Goal: Task Accomplishment & Management: Complete application form

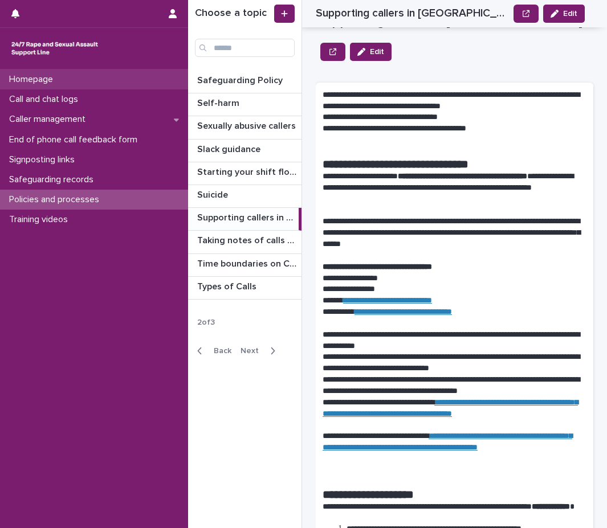
scroll to position [228, 0]
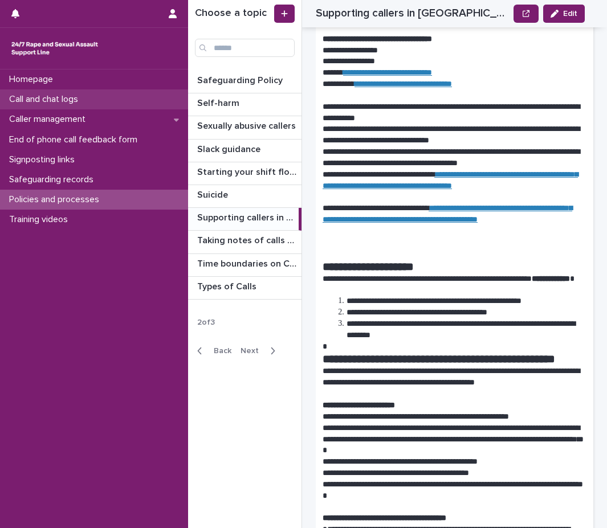
click at [87, 95] on p "Call and chat logs" at bounding box center [46, 99] width 83 height 11
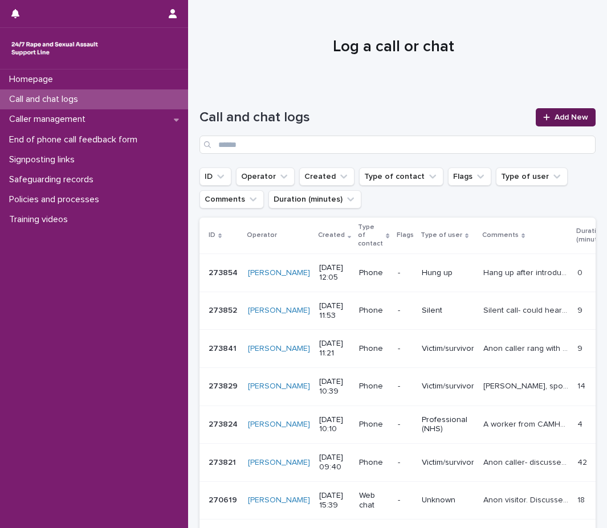
click at [543, 114] on icon at bounding box center [546, 117] width 7 height 8
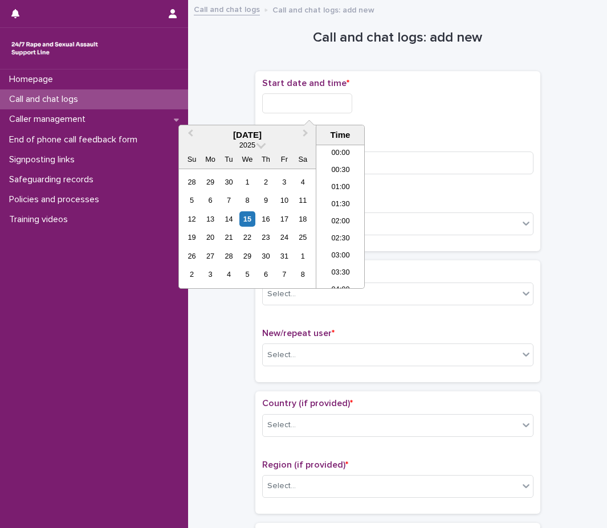
click at [304, 101] on input "text" at bounding box center [307, 103] width 90 height 20
click at [345, 179] on li "13:30" at bounding box center [340, 182] width 48 height 17
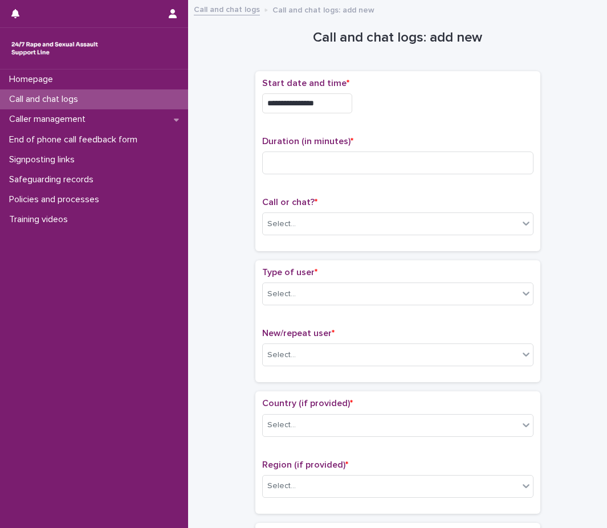
click at [343, 105] on input "**********" at bounding box center [307, 103] width 90 height 20
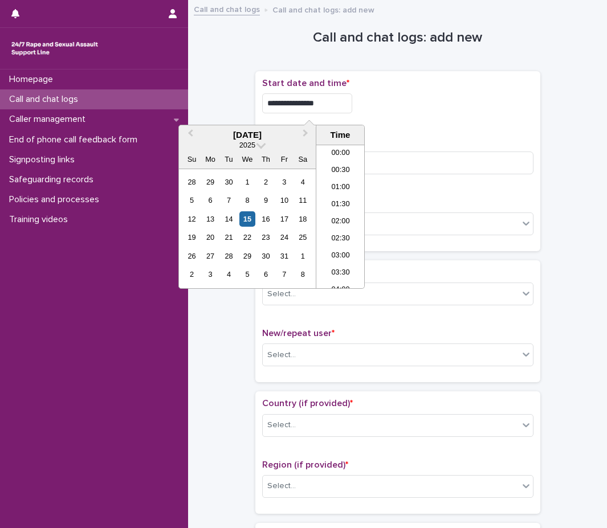
scroll to position [399, 0]
type input "**********"
click at [420, 75] on div "**********" at bounding box center [397, 161] width 285 height 180
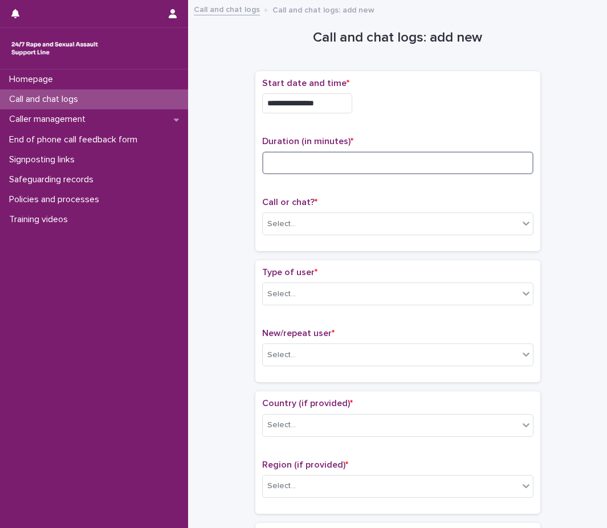
click at [373, 161] on input at bounding box center [397, 163] width 271 height 23
type input "****"
drag, startPoint x: 380, startPoint y: 163, endPoint x: 202, endPoint y: 173, distance: 178.0
type input "**"
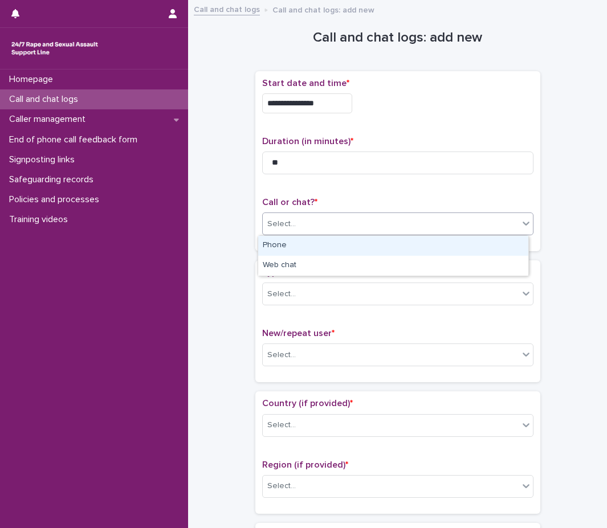
click at [474, 226] on div "Select..." at bounding box center [391, 224] width 256 height 19
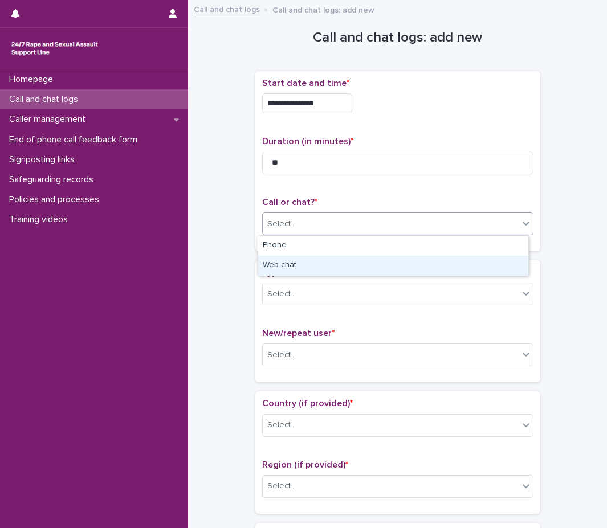
click at [429, 259] on div "Web chat" at bounding box center [393, 266] width 270 height 20
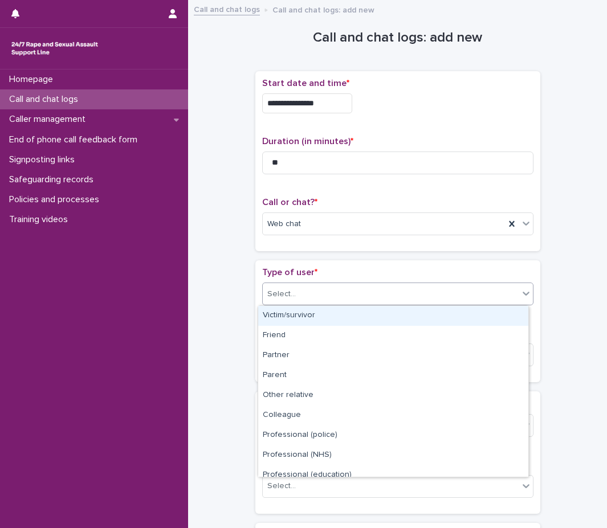
click at [398, 285] on div "Select..." at bounding box center [391, 294] width 256 height 19
click at [375, 319] on div "Victim/survivor" at bounding box center [393, 316] width 270 height 20
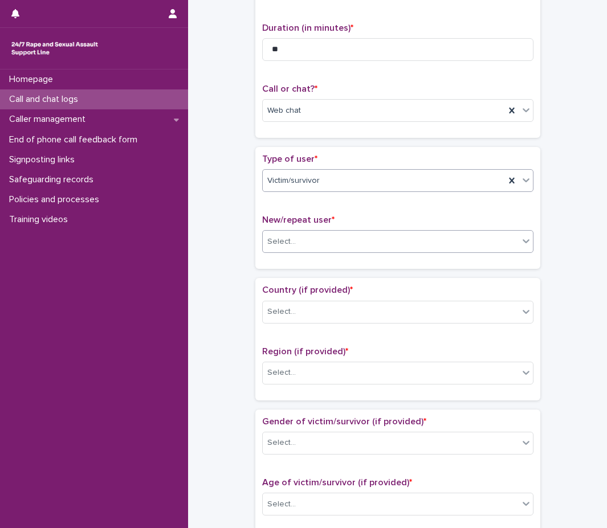
scroll to position [114, 0]
click at [363, 238] on div "Select..." at bounding box center [391, 241] width 256 height 19
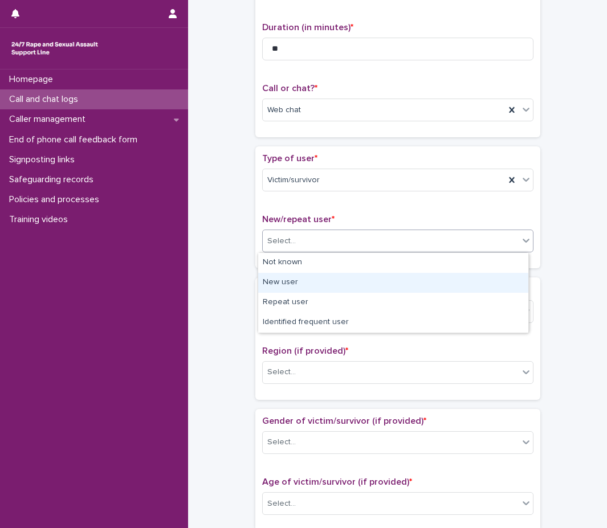
click at [353, 274] on div "New user" at bounding box center [393, 283] width 270 height 20
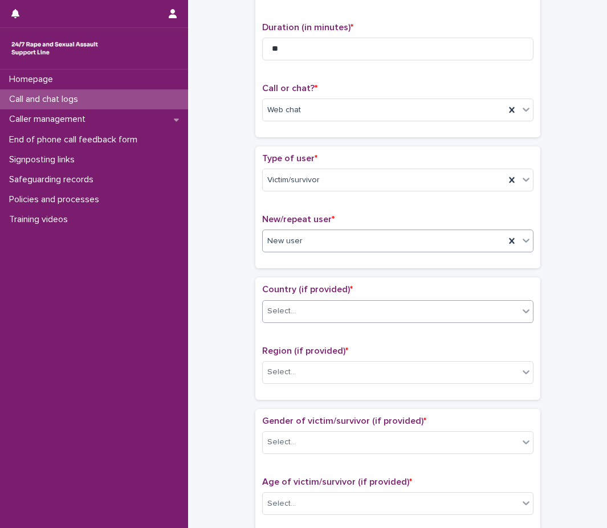
scroll to position [171, 0]
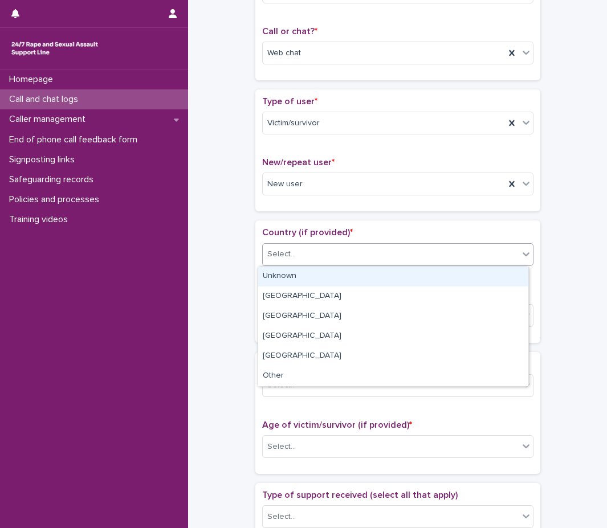
click at [358, 251] on div "Select..." at bounding box center [391, 254] width 256 height 19
click at [351, 280] on div "Unknown" at bounding box center [393, 277] width 270 height 20
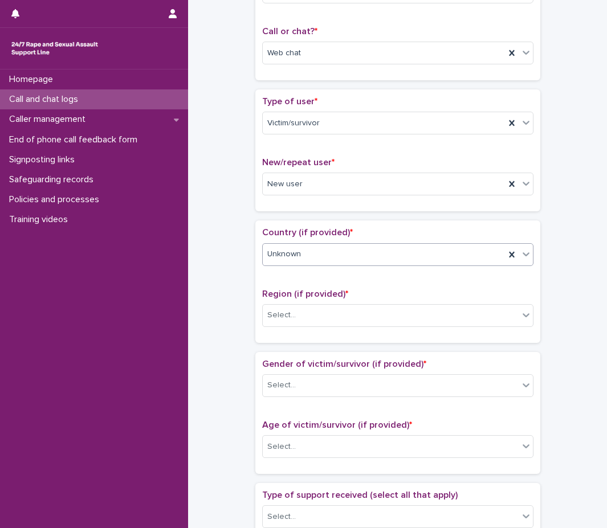
scroll to position [285, 0]
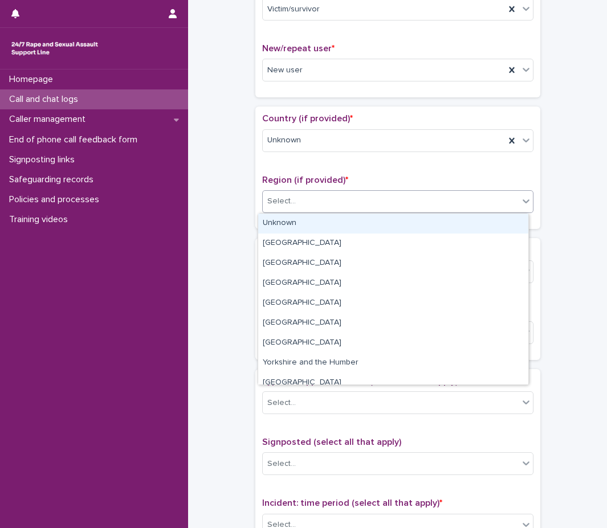
click at [359, 208] on div "Select..." at bounding box center [391, 201] width 256 height 19
click at [349, 222] on div "Unknown" at bounding box center [393, 224] width 270 height 20
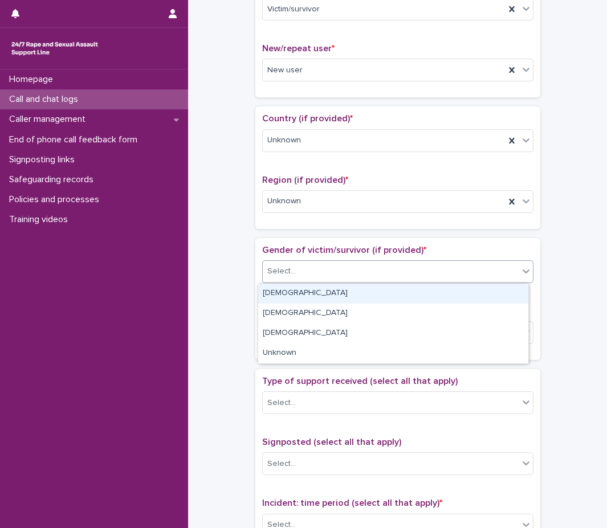
click at [339, 269] on div "Select..." at bounding box center [391, 271] width 256 height 19
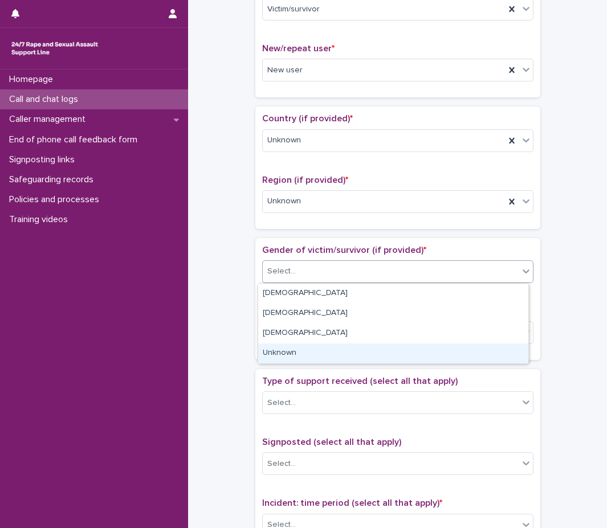
drag, startPoint x: 331, startPoint y: 301, endPoint x: 320, endPoint y: 343, distance: 44.1
click at [320, 343] on div "Unknown" at bounding box center [393, 353] width 270 height 20
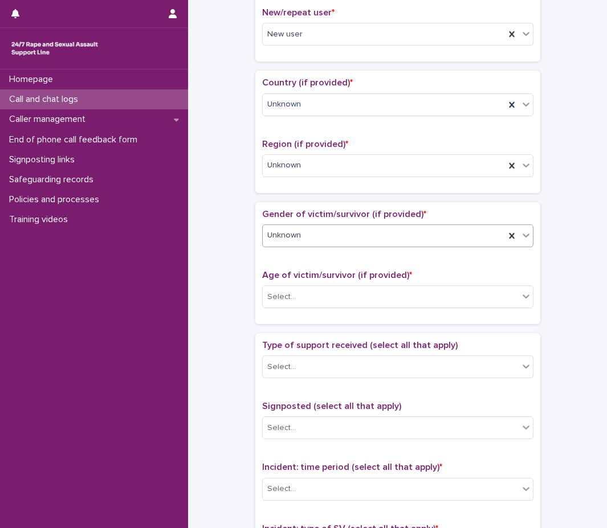
scroll to position [399, 0]
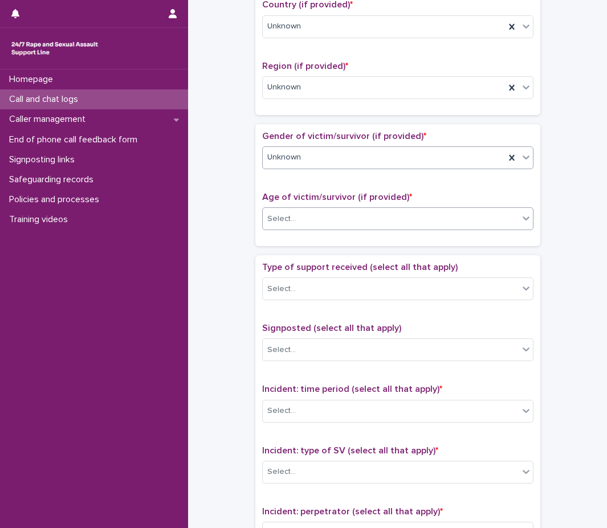
click at [318, 228] on div "Select..." at bounding box center [391, 219] width 256 height 19
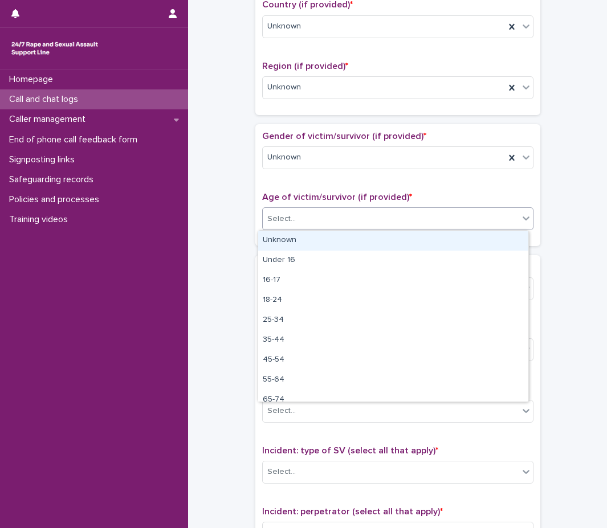
click at [308, 248] on div "Unknown" at bounding box center [393, 241] width 270 height 20
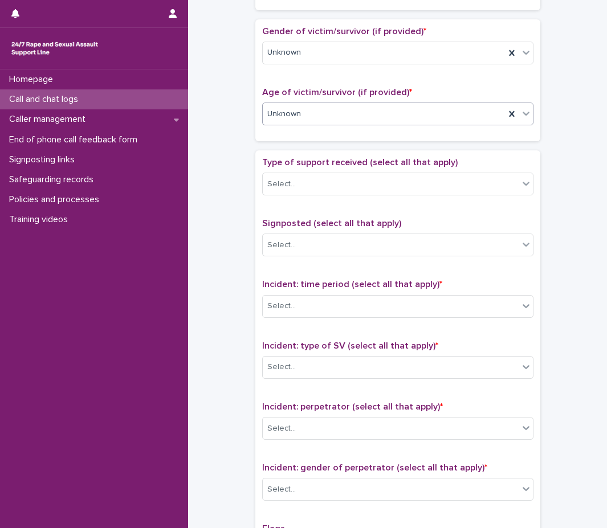
scroll to position [513, 0]
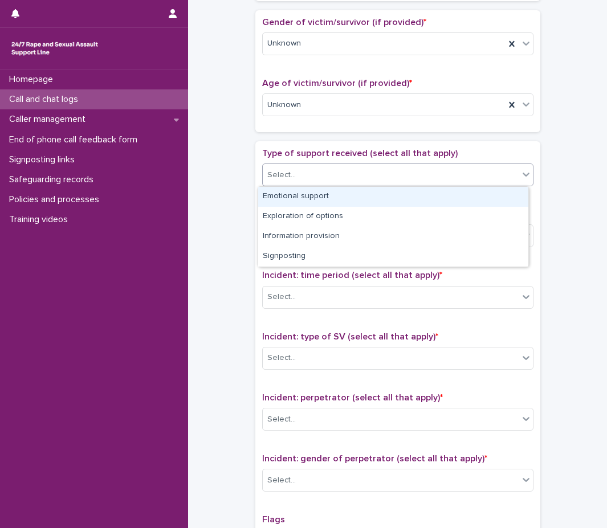
click at [351, 179] on div "Select..." at bounding box center [391, 175] width 256 height 19
click at [332, 193] on div "Emotional support" at bounding box center [393, 197] width 270 height 20
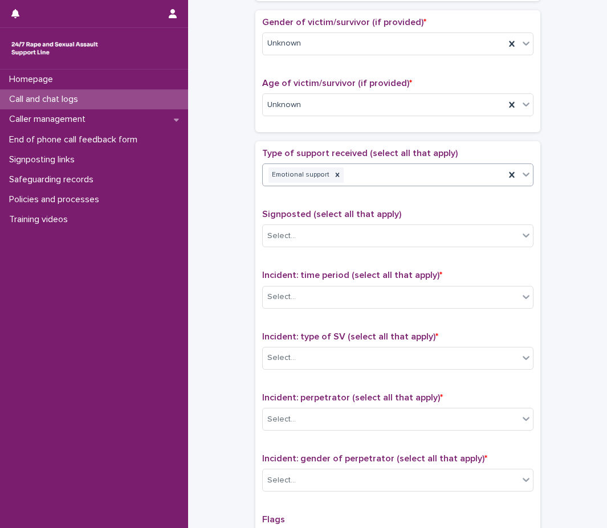
click at [522, 174] on icon at bounding box center [525, 175] width 7 height 4
click at [520, 177] on icon at bounding box center [525, 174] width 11 height 11
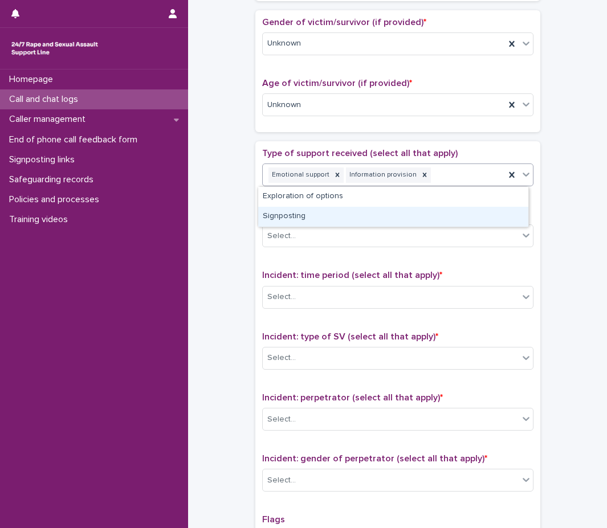
drag, startPoint x: 410, startPoint y: 206, endPoint x: 390, endPoint y: 216, distance: 22.2
click at [390, 216] on div "Signposting" at bounding box center [393, 217] width 270 height 20
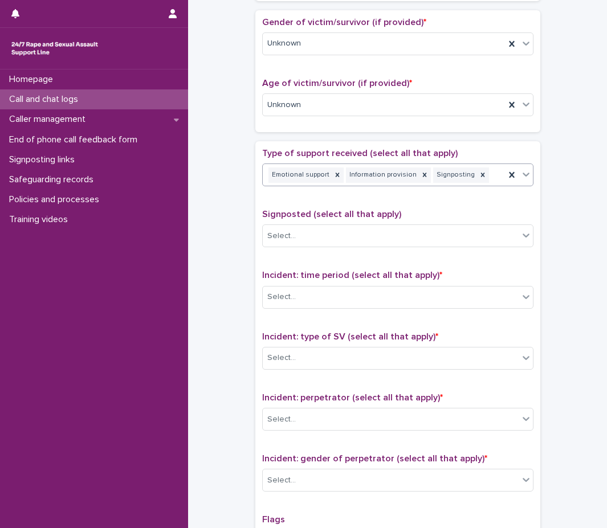
scroll to position [570, 0]
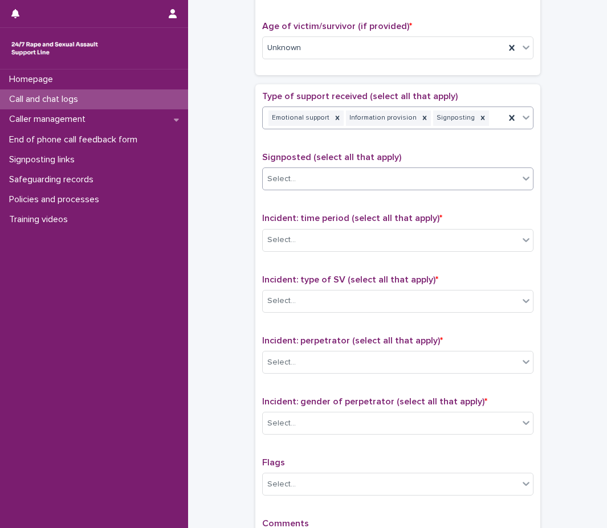
click at [458, 175] on div "Select..." at bounding box center [391, 179] width 256 height 19
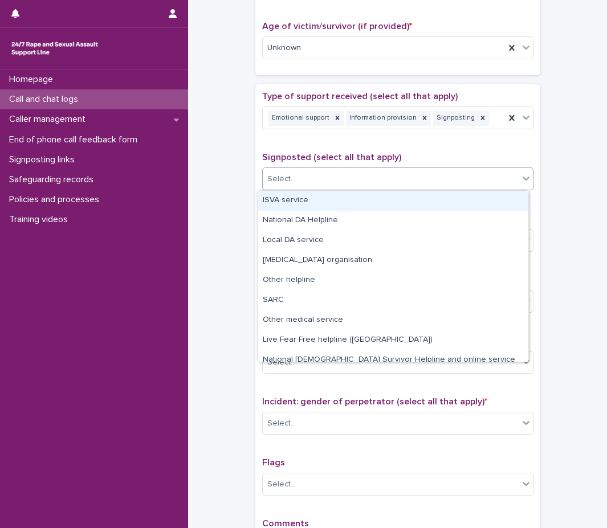
scroll to position [57, 0]
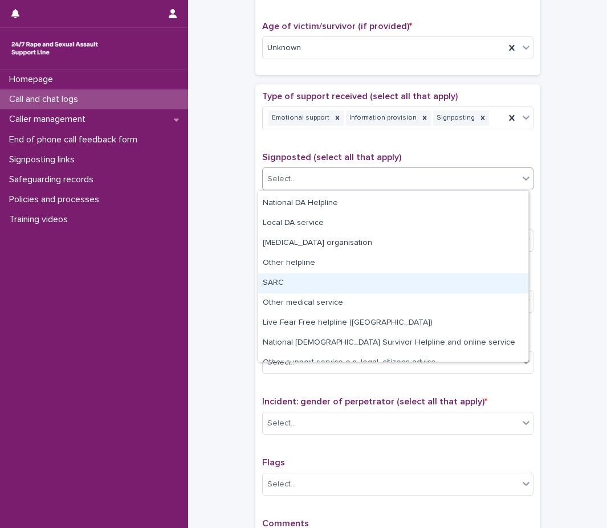
click at [301, 289] on div "SARC" at bounding box center [393, 283] width 270 height 20
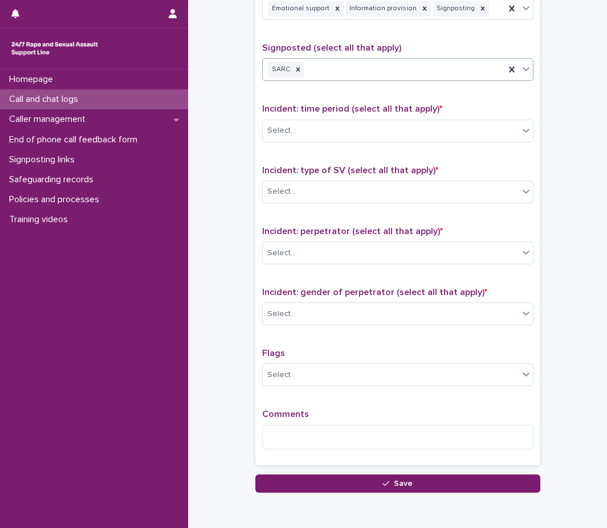
scroll to position [683, 0]
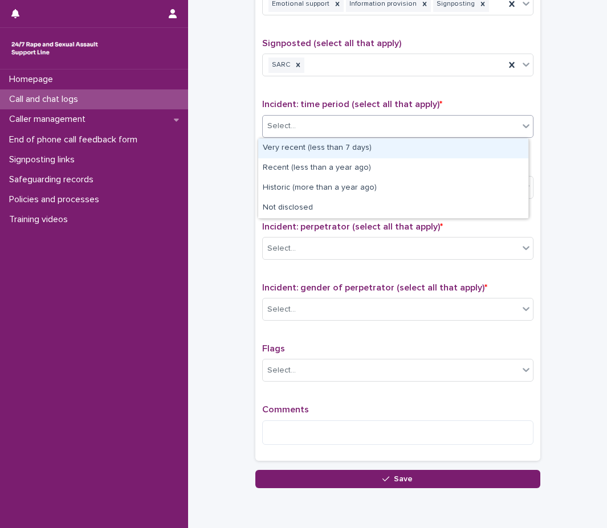
click at [381, 133] on div "Select..." at bounding box center [391, 126] width 256 height 19
click at [377, 146] on div "Very recent (less than 7 days)" at bounding box center [393, 148] width 270 height 20
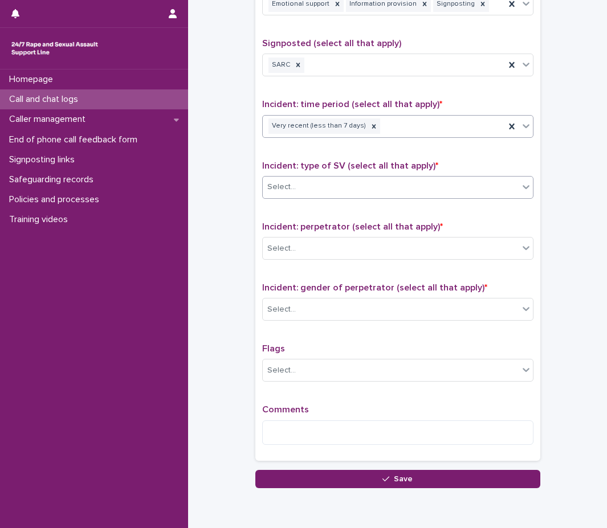
click at [370, 181] on div "Select..." at bounding box center [391, 187] width 256 height 19
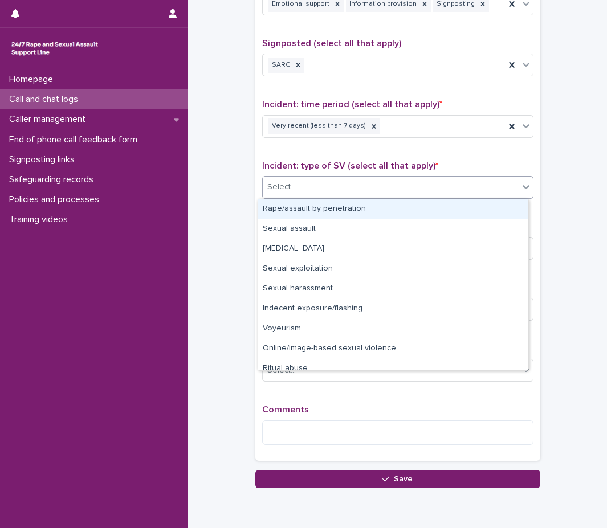
click at [343, 214] on div "Rape/assault by penetration" at bounding box center [393, 209] width 270 height 20
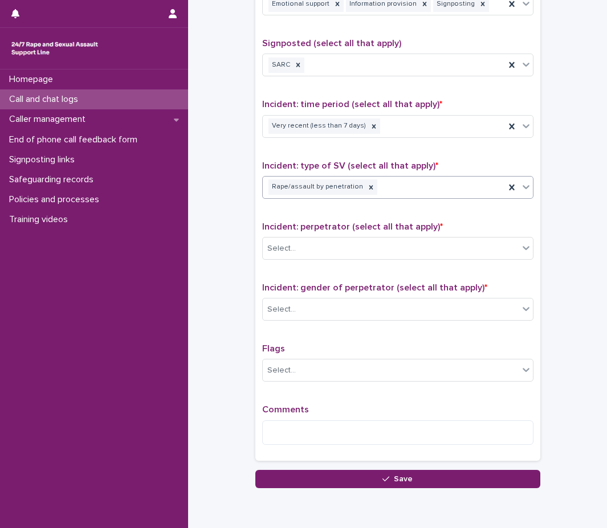
scroll to position [732, 0]
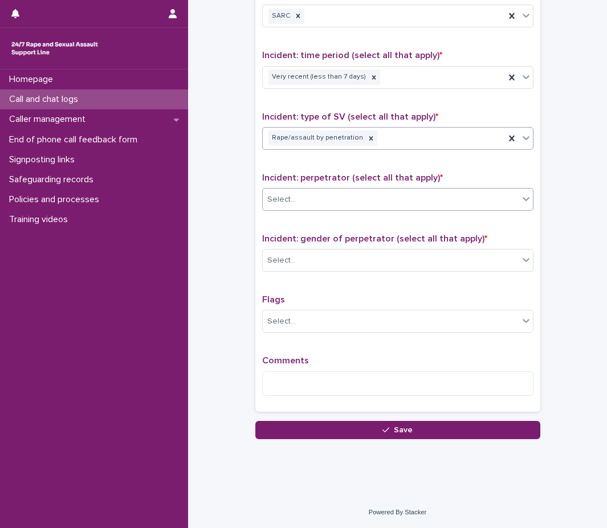
click at [342, 196] on div "Select..." at bounding box center [391, 199] width 256 height 19
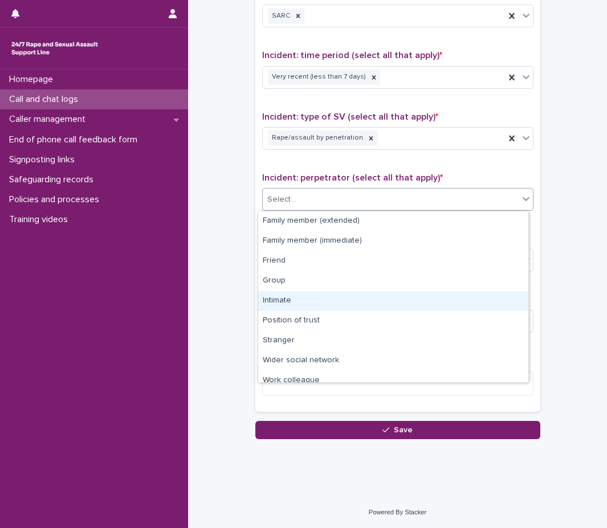
drag, startPoint x: 308, startPoint y: 271, endPoint x: 294, endPoint y: 299, distance: 31.6
click at [294, 299] on div "Intimate" at bounding box center [393, 301] width 270 height 20
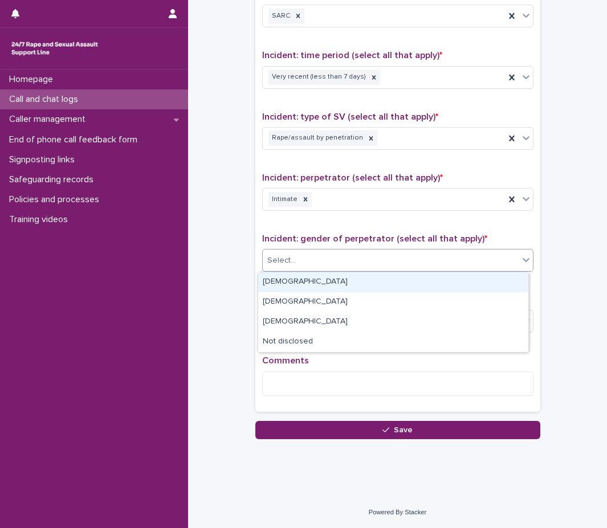
click at [409, 257] on div "Select..." at bounding box center [391, 260] width 256 height 19
click at [382, 281] on div "[DEMOGRAPHIC_DATA]" at bounding box center [393, 282] width 270 height 20
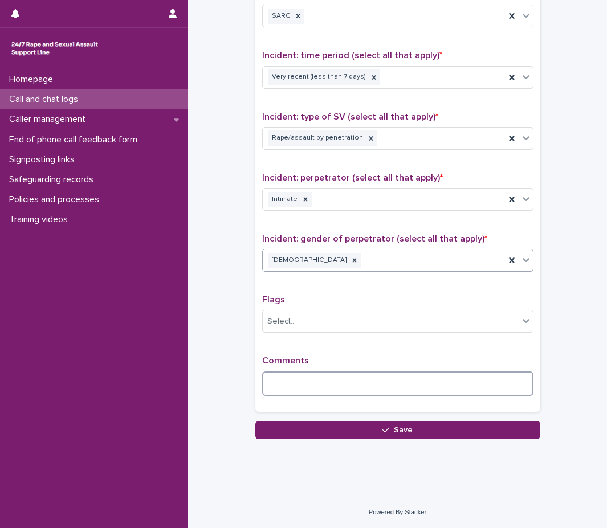
click at [345, 373] on textarea at bounding box center [397, 383] width 271 height 24
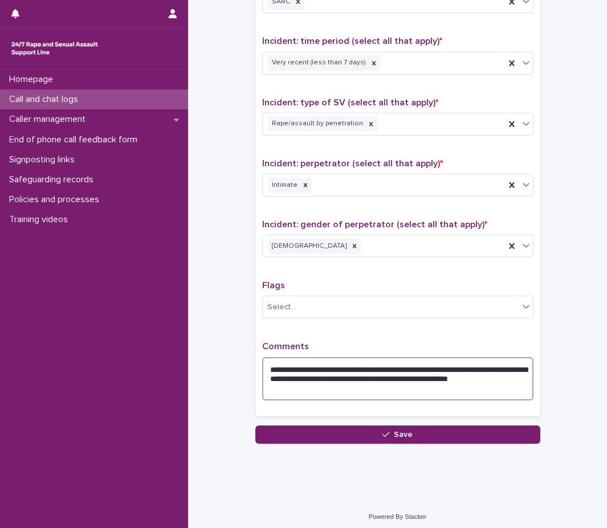
scroll to position [751, 0]
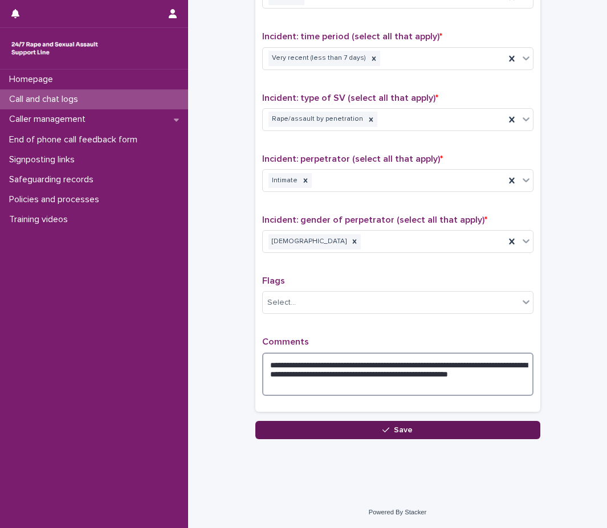
type textarea "**********"
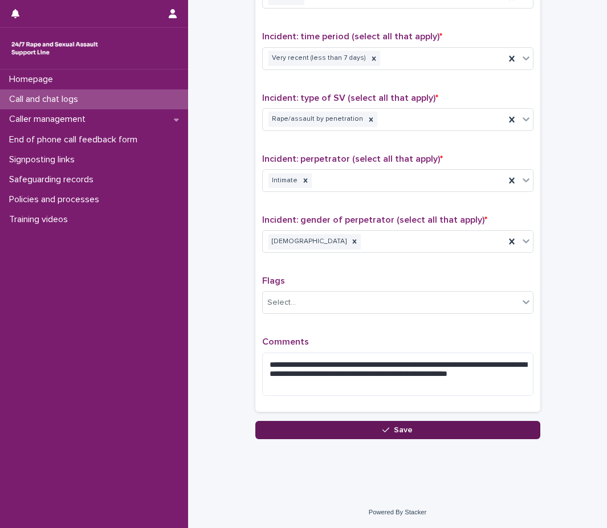
click at [444, 422] on button "Save" at bounding box center [397, 430] width 285 height 18
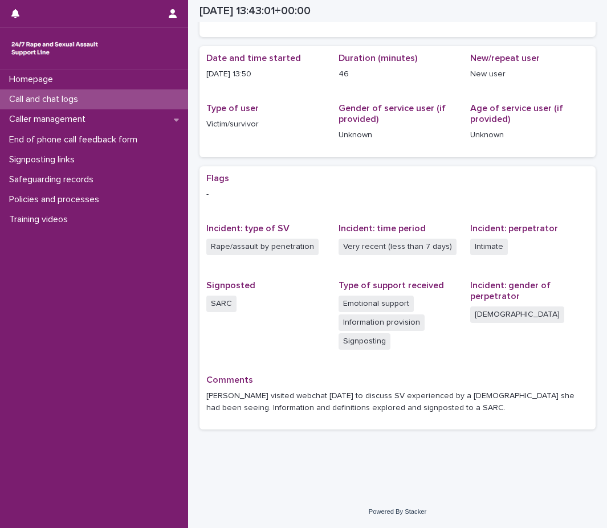
scroll to position [81, 0]
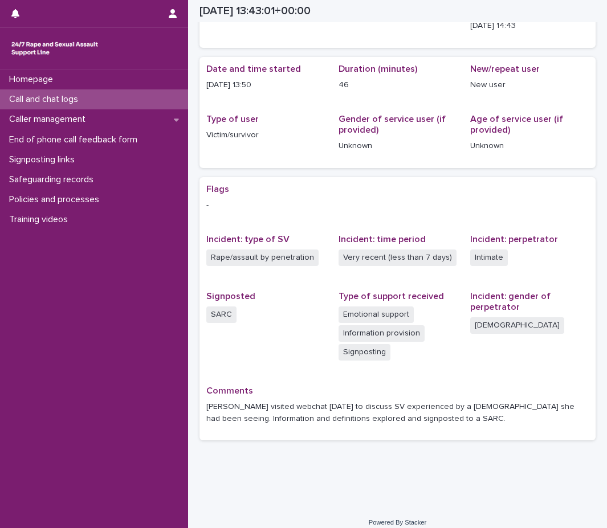
click at [152, 100] on div "Call and chat logs" at bounding box center [94, 99] width 188 height 20
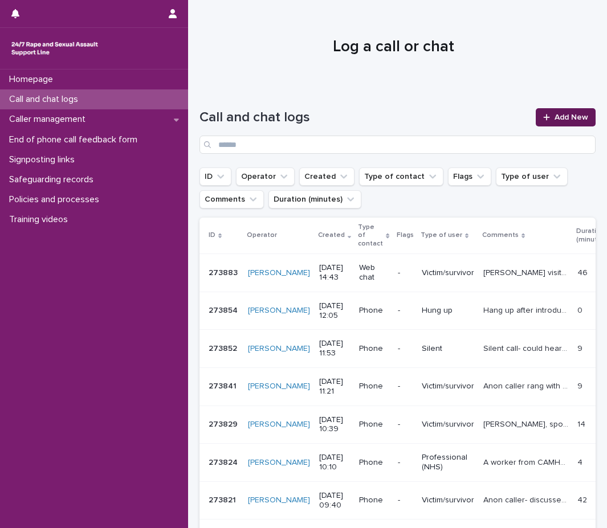
click at [554, 119] on span "Add New" at bounding box center [571, 117] width 34 height 8
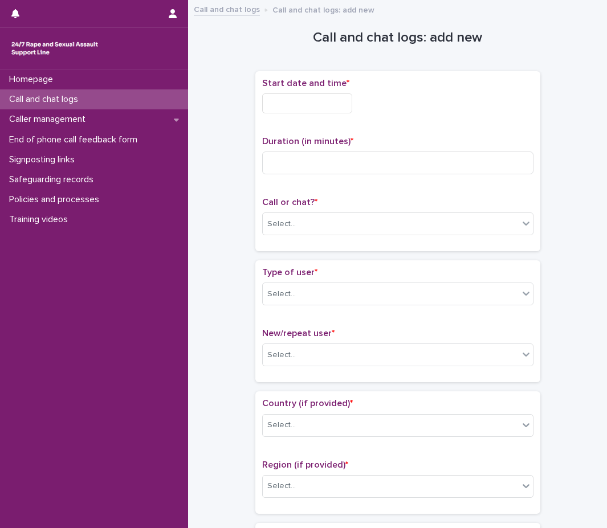
click at [301, 109] on input "text" at bounding box center [307, 103] width 90 height 20
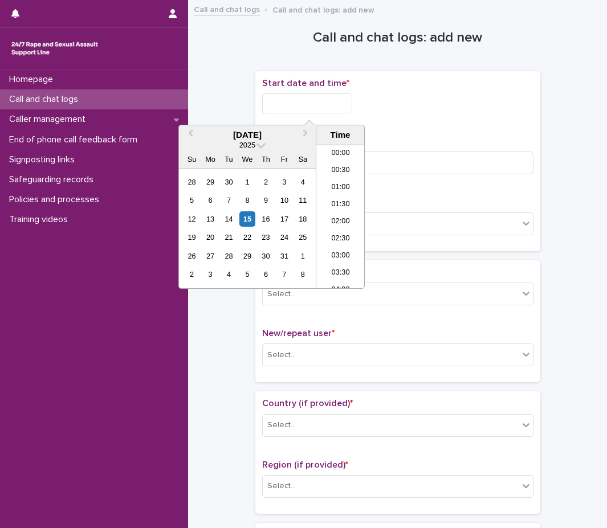
scroll to position [433, 0]
click at [341, 215] on li "14:30" at bounding box center [340, 216] width 48 height 17
click at [332, 108] on input "**********" at bounding box center [307, 103] width 90 height 20
type input "**********"
click at [429, 94] on div "**********" at bounding box center [397, 103] width 271 height 20
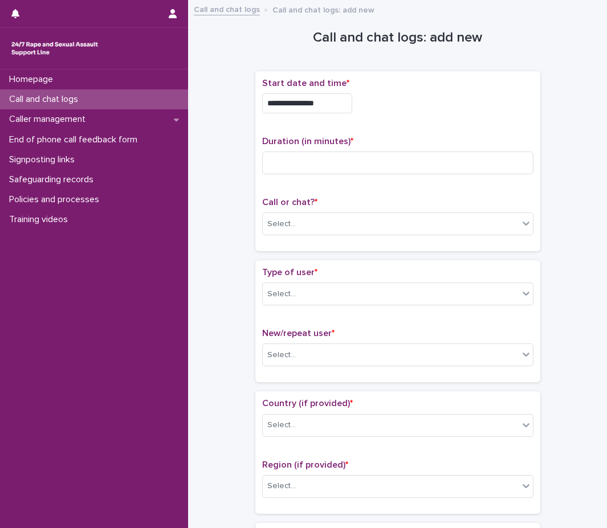
click at [387, 174] on div "Duration (in minutes) *" at bounding box center [397, 159] width 271 height 47
click at [395, 161] on input at bounding box center [397, 163] width 271 height 23
type input "*"
click at [320, 218] on div "Select..." at bounding box center [391, 224] width 256 height 19
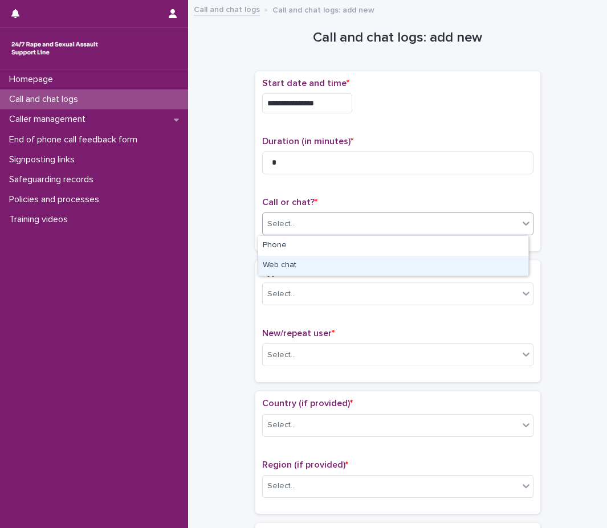
click at [308, 256] on div "Web chat" at bounding box center [393, 266] width 270 height 20
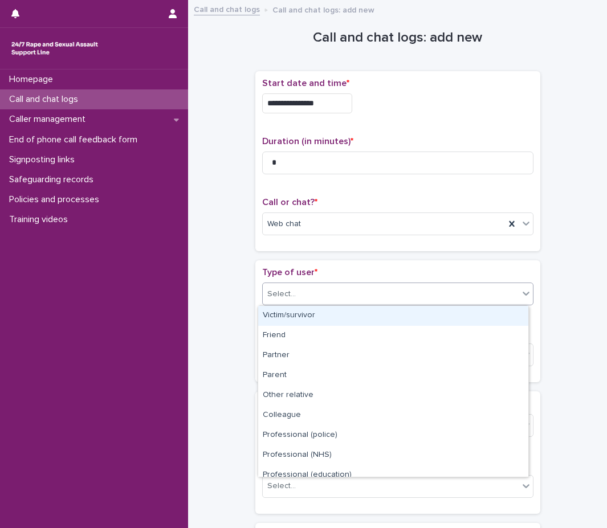
click at [304, 291] on div "Select..." at bounding box center [391, 294] width 256 height 19
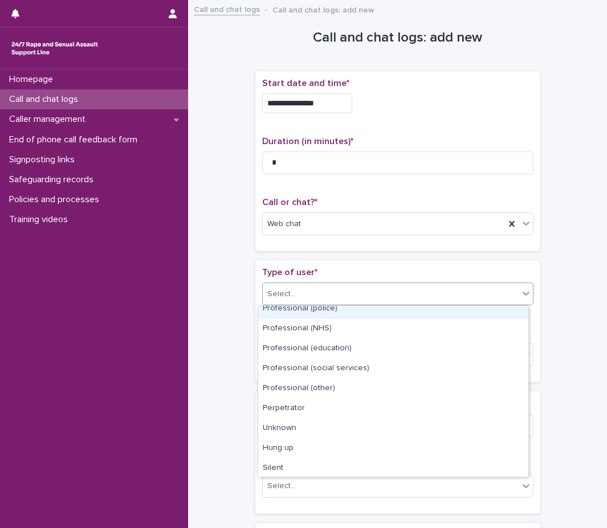
scroll to position [128, 0]
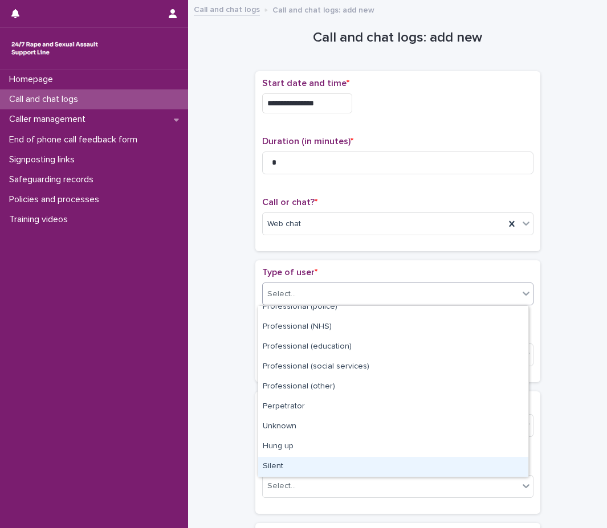
drag, startPoint x: 329, startPoint y: 444, endPoint x: 308, endPoint y: 460, distance: 27.2
click at [308, 460] on div "Silent" at bounding box center [393, 467] width 270 height 20
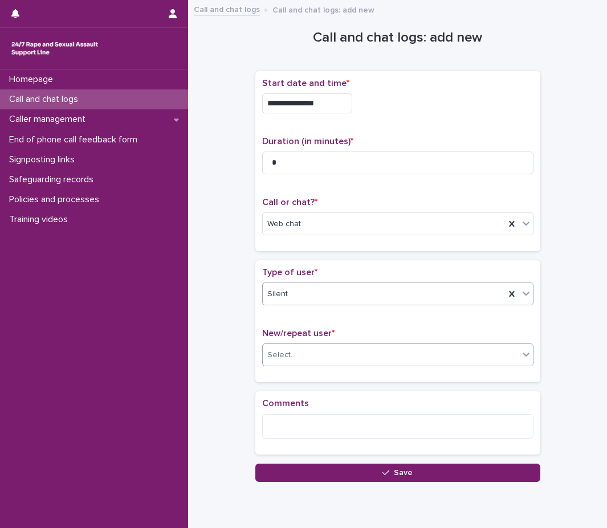
click at [326, 354] on div "Select..." at bounding box center [391, 355] width 256 height 19
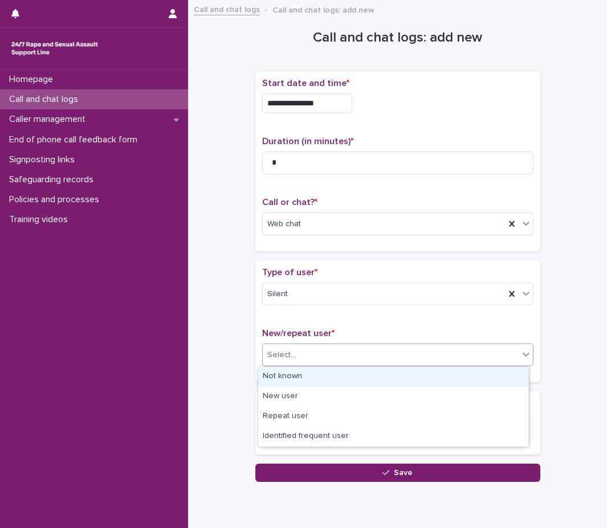
click at [325, 379] on div "Not known" at bounding box center [393, 377] width 270 height 20
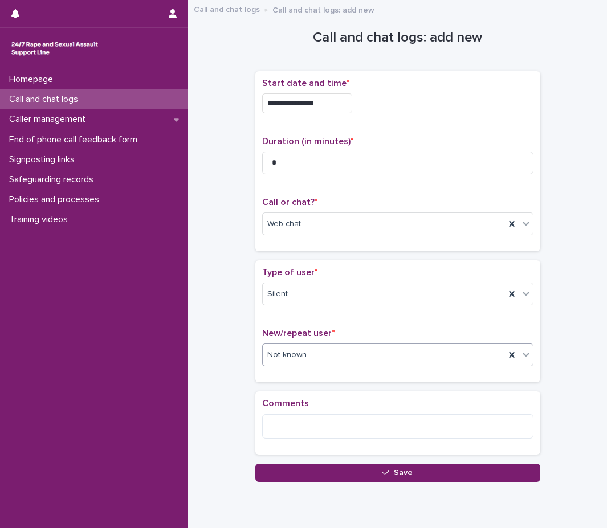
click at [325, 412] on div "Comments" at bounding box center [397, 422] width 271 height 49
click at [320, 446] on div "Comments" at bounding box center [397, 422] width 271 height 49
click at [322, 431] on textarea at bounding box center [397, 426] width 271 height 24
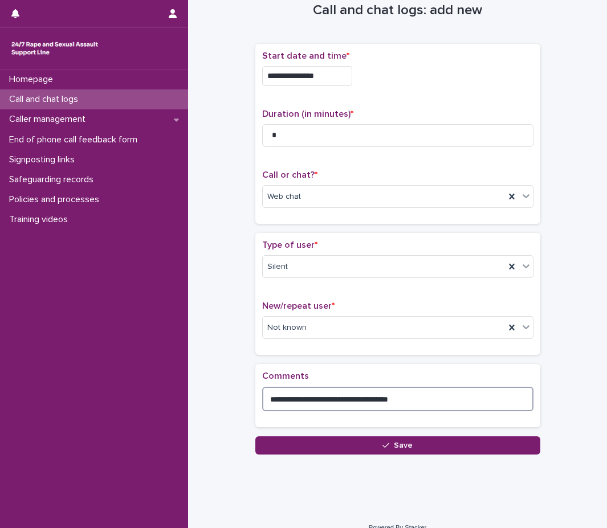
scroll to position [43, 0]
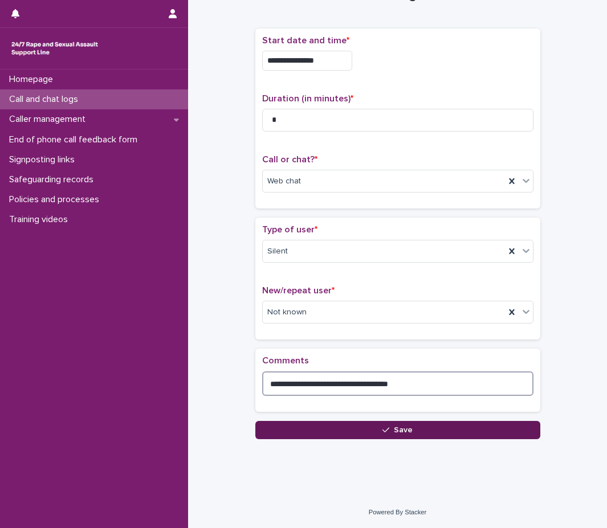
type textarea "**********"
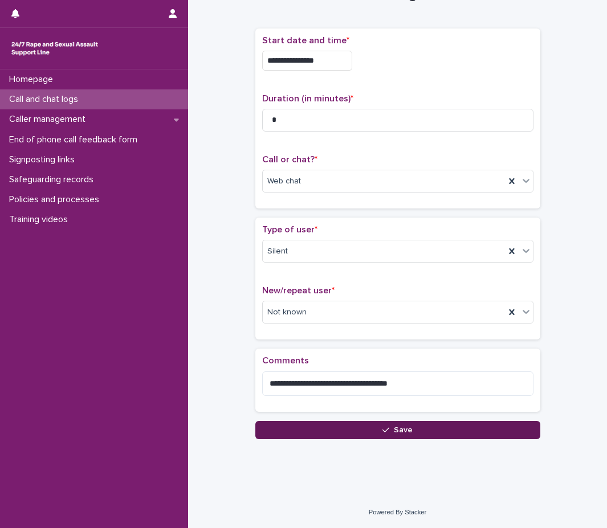
click at [414, 429] on button "Save" at bounding box center [397, 430] width 285 height 18
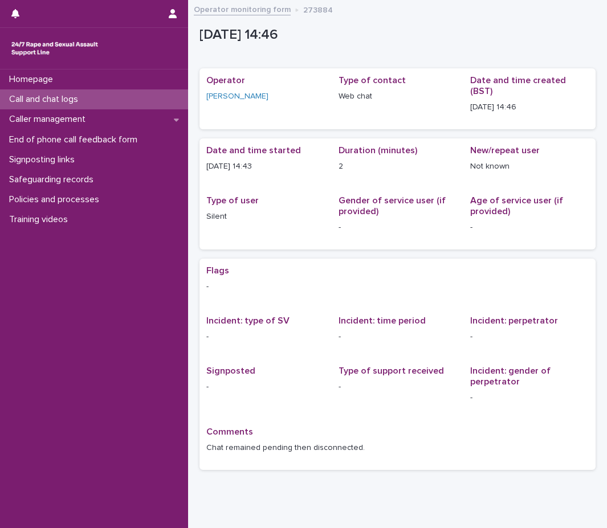
click at [44, 273] on div "Homepage Call and chat logs Caller management End of phone call feedback form S…" at bounding box center [94, 298] width 188 height 459
click at [84, 93] on div "Call and chat logs" at bounding box center [94, 99] width 188 height 20
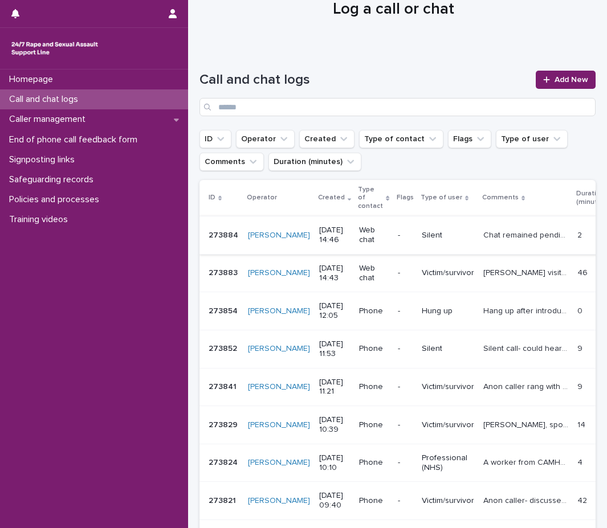
scroll to position [57, 0]
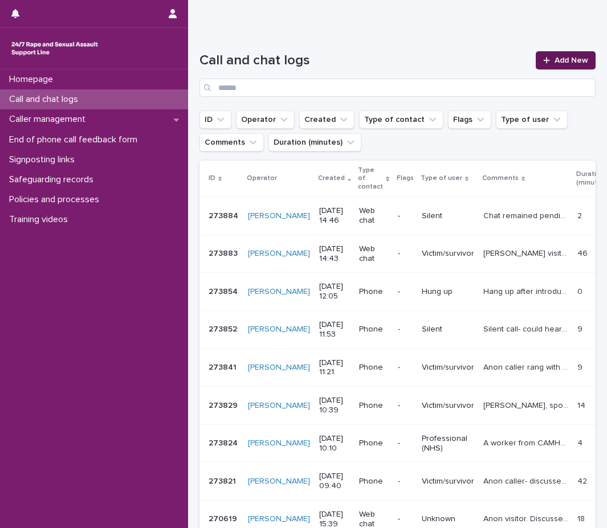
click at [568, 60] on span "Add New" at bounding box center [571, 60] width 34 height 8
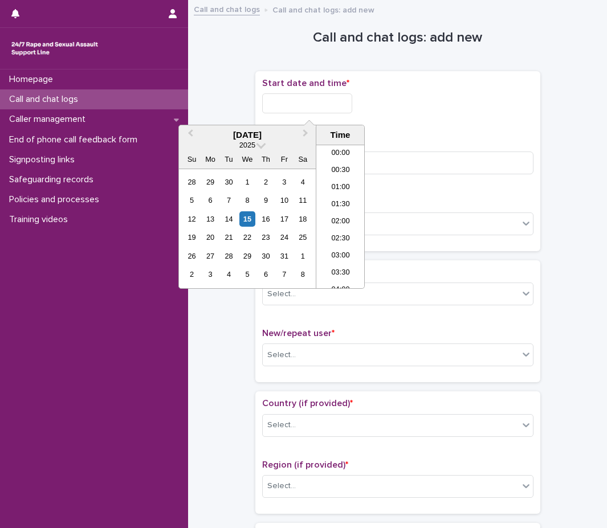
click at [288, 105] on input "text" at bounding box center [307, 103] width 90 height 20
click at [328, 218] on li "15:00" at bounding box center [340, 216] width 48 height 17
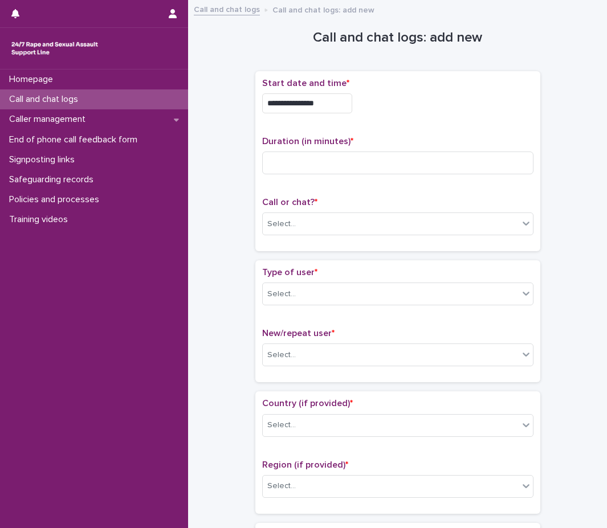
click at [350, 94] on input "**********" at bounding box center [307, 103] width 90 height 20
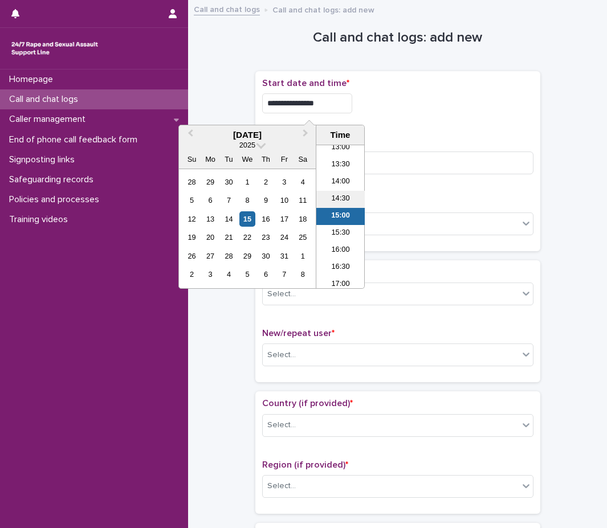
click at [350, 193] on li "14:30" at bounding box center [340, 199] width 48 height 17
click at [329, 108] on input "**********" at bounding box center [307, 103] width 90 height 20
type input "**********"
click at [437, 110] on div "**********" at bounding box center [397, 103] width 271 height 20
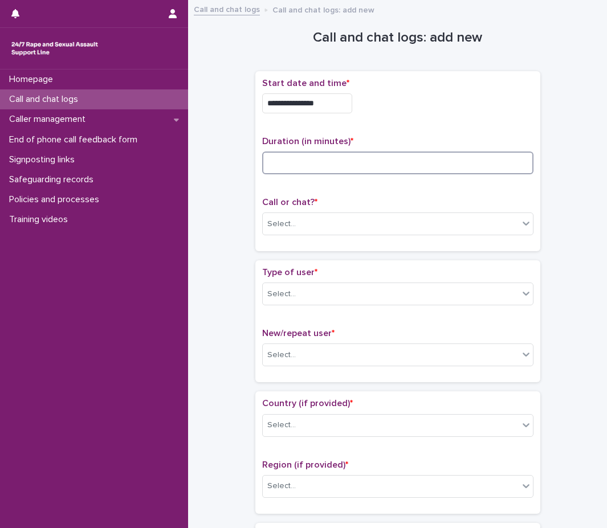
click at [387, 156] on input at bounding box center [397, 163] width 271 height 23
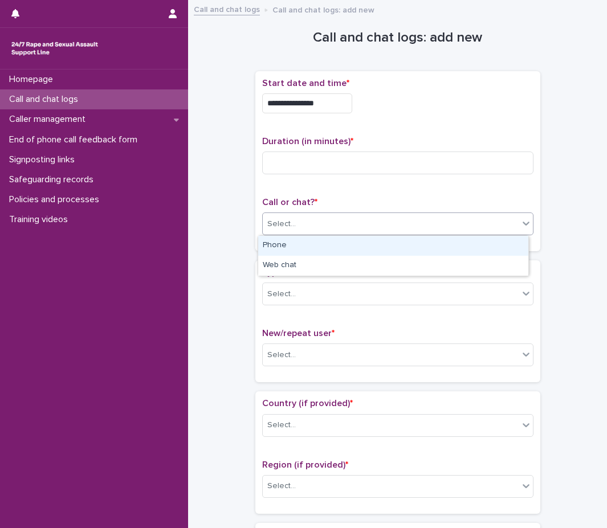
click at [350, 218] on div "Select..." at bounding box center [391, 224] width 256 height 19
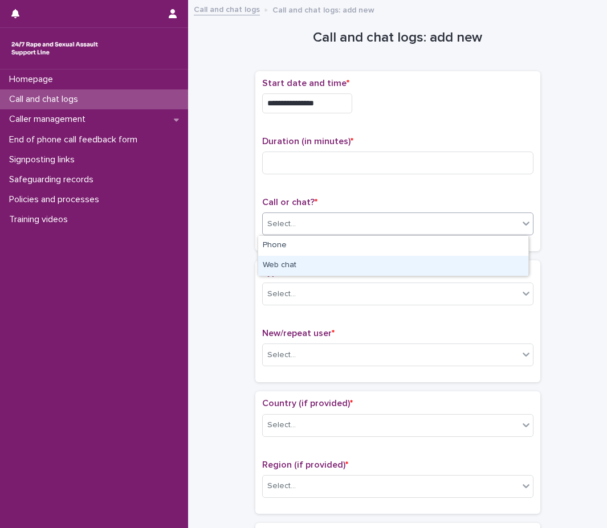
click at [323, 272] on div "Web chat" at bounding box center [393, 266] width 270 height 20
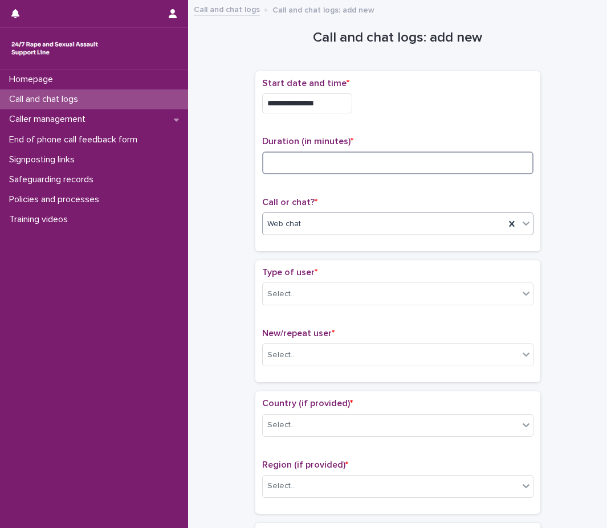
click at [364, 165] on input at bounding box center [397, 163] width 271 height 23
type input "*"
type input "**"
click at [305, 296] on div "Select..." at bounding box center [391, 294] width 256 height 19
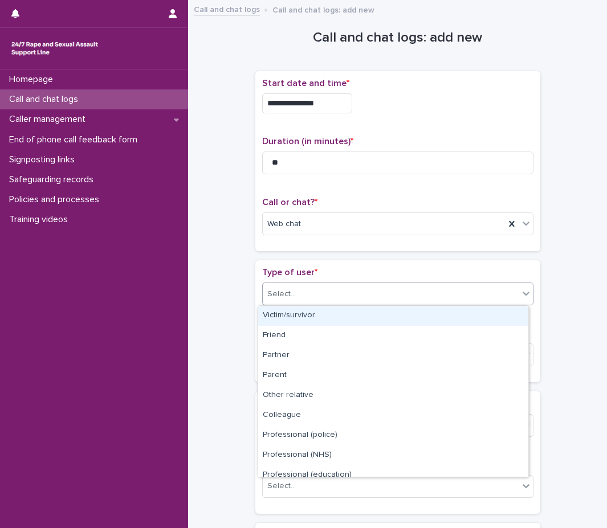
click at [306, 315] on div "Victim/survivor" at bounding box center [393, 316] width 270 height 20
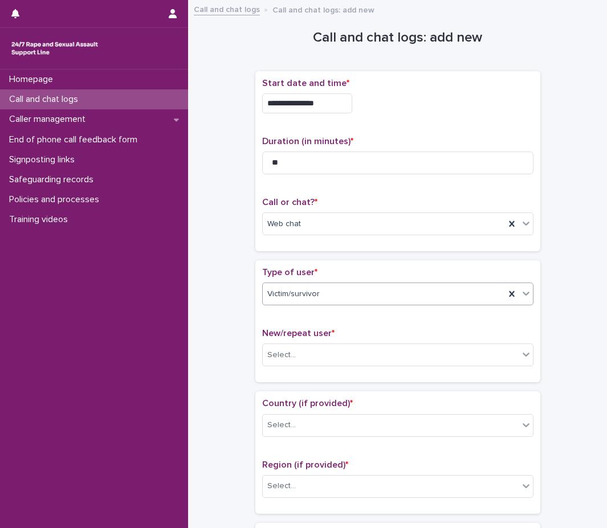
scroll to position [114, 0]
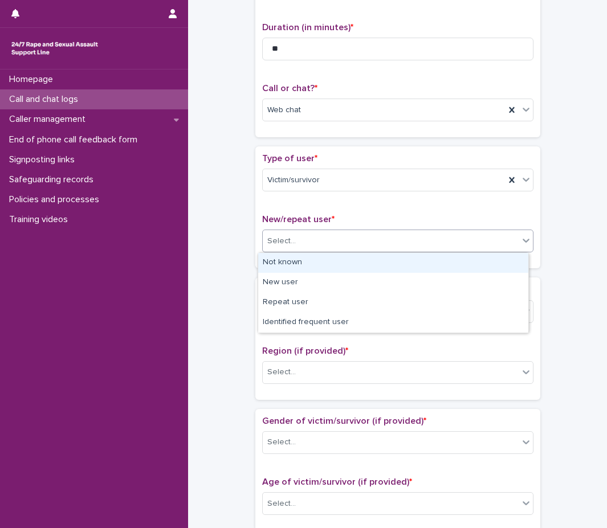
click at [344, 236] on div "Select..." at bounding box center [391, 241] width 256 height 19
click at [333, 259] on div "Not known" at bounding box center [393, 263] width 270 height 20
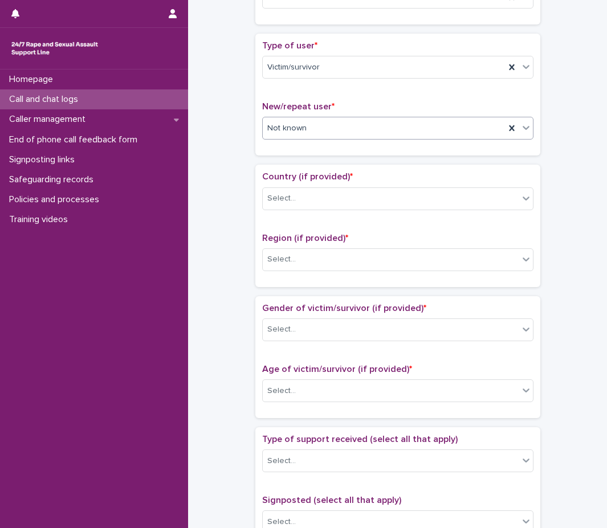
scroll to position [228, 0]
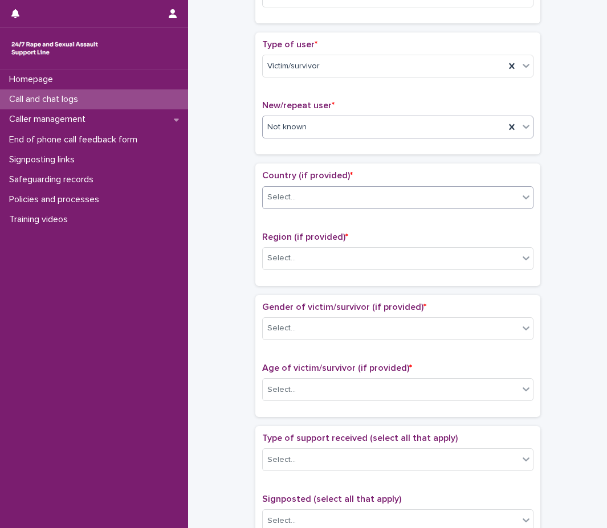
click at [391, 199] on div "Select..." at bounding box center [391, 197] width 256 height 19
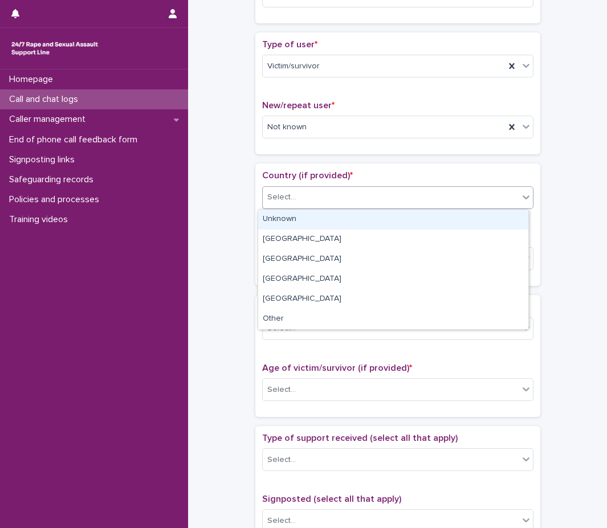
click at [330, 222] on div "Unknown" at bounding box center [393, 220] width 270 height 20
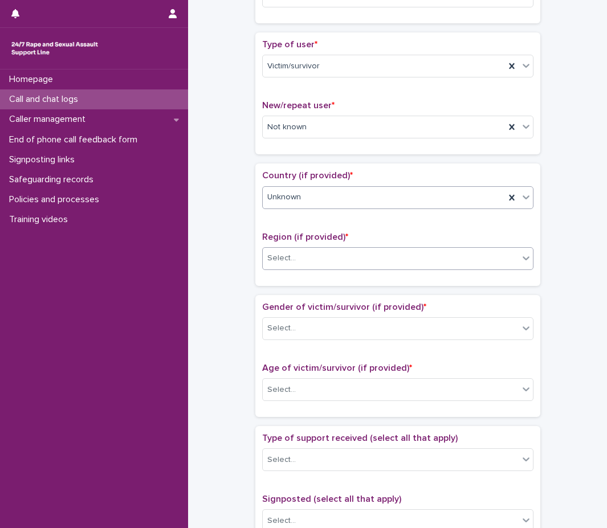
click at [313, 260] on div "Select..." at bounding box center [391, 258] width 256 height 19
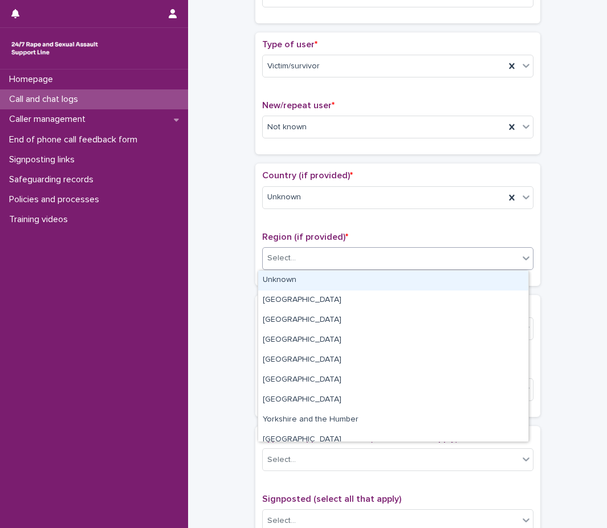
click at [313, 283] on div "Unknown" at bounding box center [393, 281] width 270 height 20
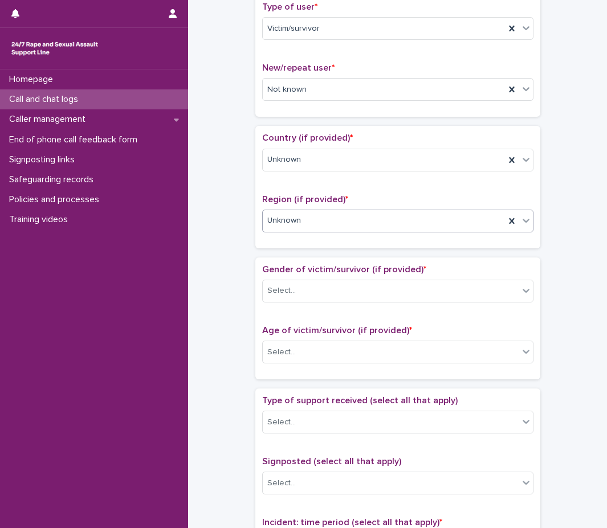
scroll to position [285, 0]
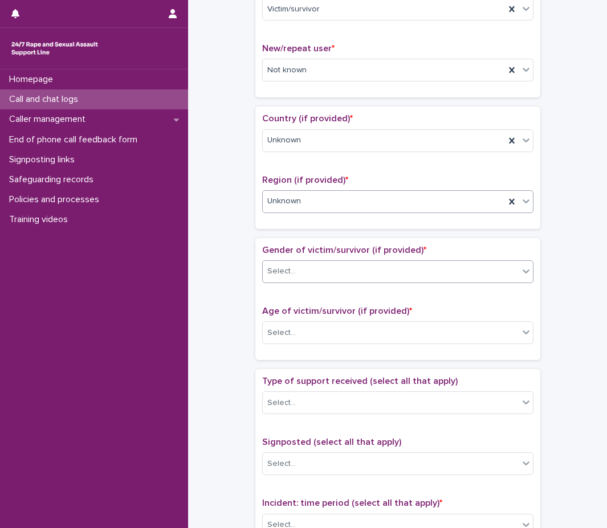
click at [325, 269] on div "Select..." at bounding box center [391, 271] width 256 height 19
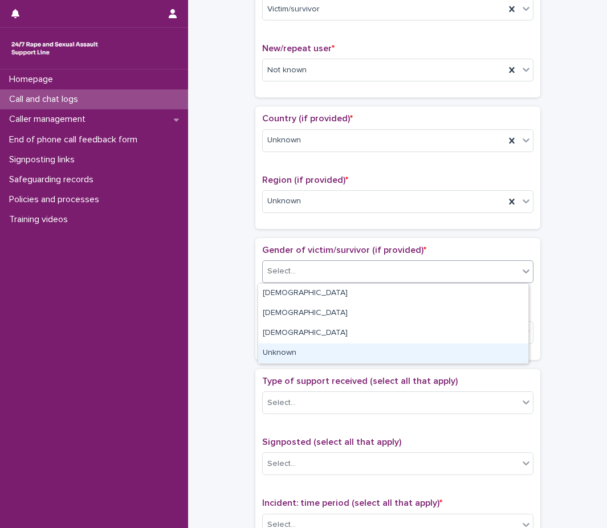
click at [301, 355] on div "Unknown" at bounding box center [393, 353] width 270 height 20
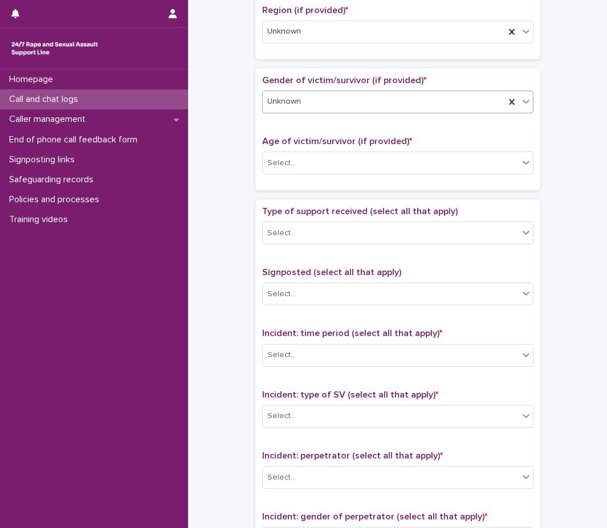
scroll to position [456, 0]
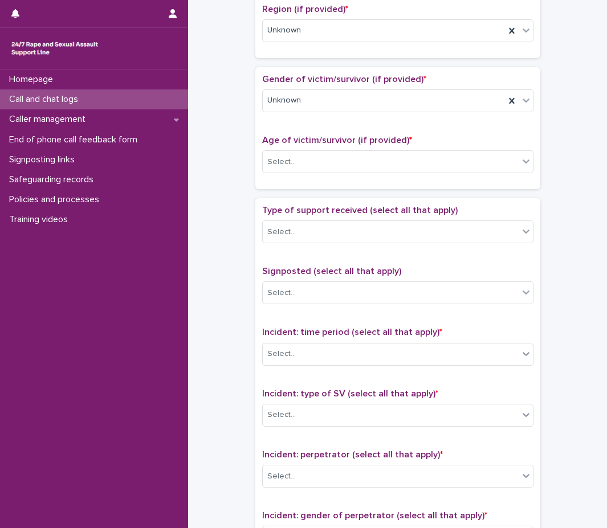
click at [366, 147] on div "Age of victim/survivor (if provided) * Select..." at bounding box center [397, 158] width 271 height 47
click at [366, 153] on div "Select..." at bounding box center [391, 162] width 256 height 19
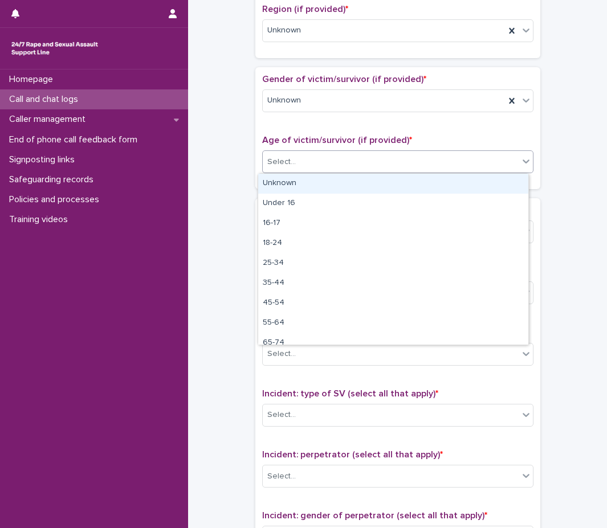
click at [351, 190] on div "Unknown" at bounding box center [393, 184] width 270 height 20
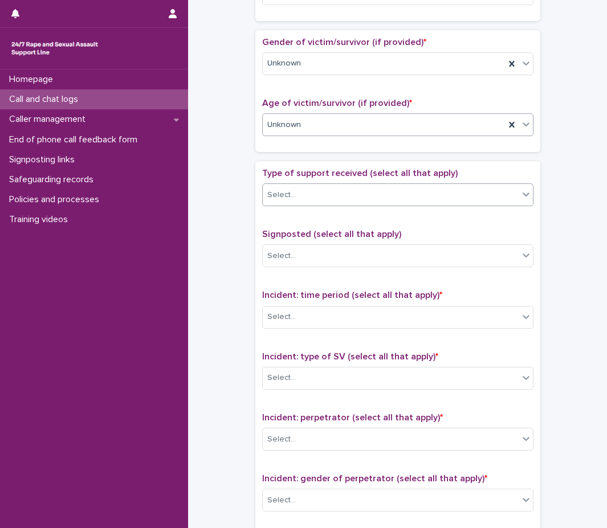
scroll to position [513, 0]
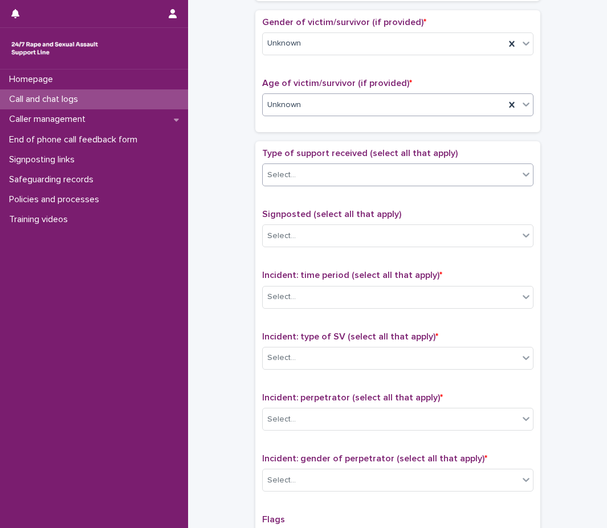
click at [372, 177] on div "Select..." at bounding box center [391, 175] width 256 height 19
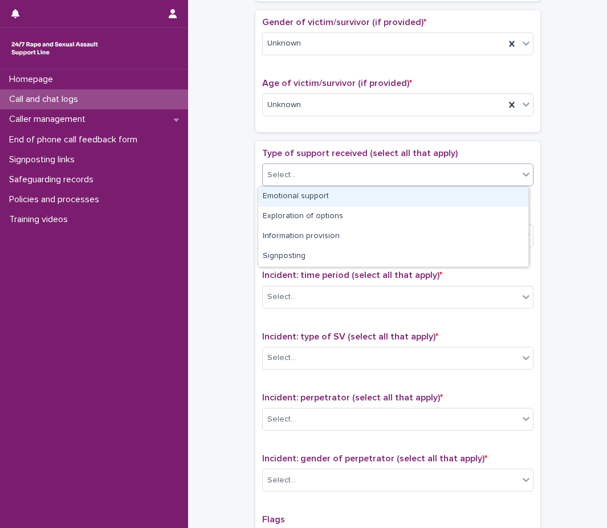
click at [371, 194] on div "Emotional support" at bounding box center [393, 197] width 270 height 20
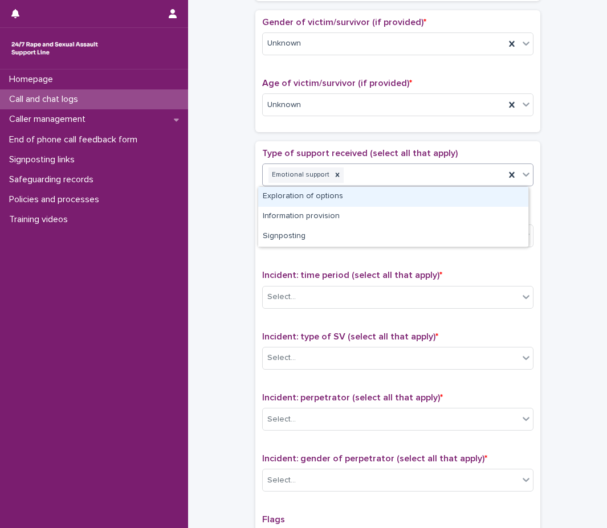
click at [474, 175] on div "Emotional support" at bounding box center [384, 175] width 242 height 20
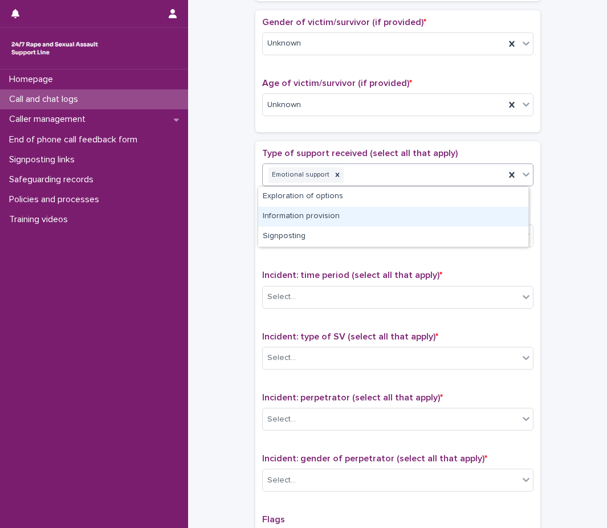
click at [411, 207] on div "Information provision" at bounding box center [393, 217] width 270 height 20
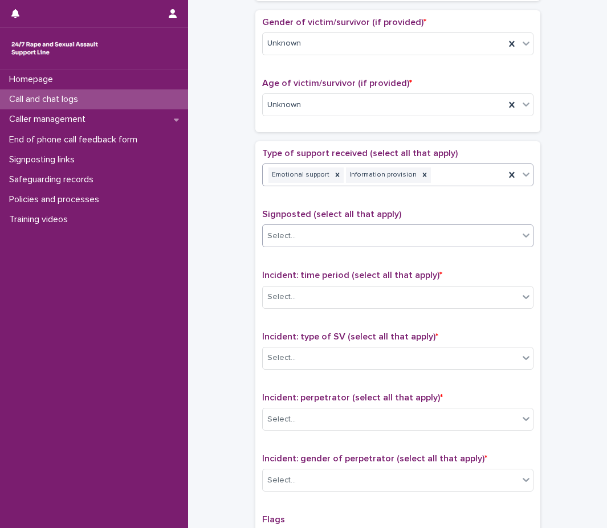
click at [339, 226] on div "Select..." at bounding box center [397, 235] width 271 height 23
click at [557, 200] on div "**********" at bounding box center [397, 76] width 396 height 1165
click at [362, 296] on div "Select..." at bounding box center [391, 297] width 256 height 19
click at [218, 302] on div "**********" at bounding box center [397, 76] width 396 height 1165
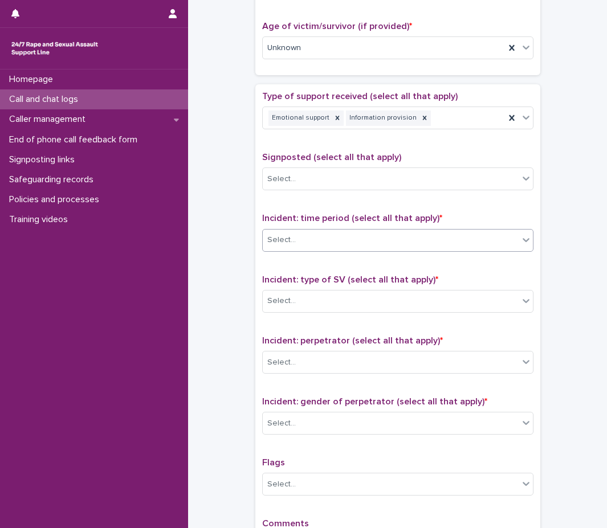
click at [393, 248] on div "Select..." at bounding box center [391, 240] width 256 height 19
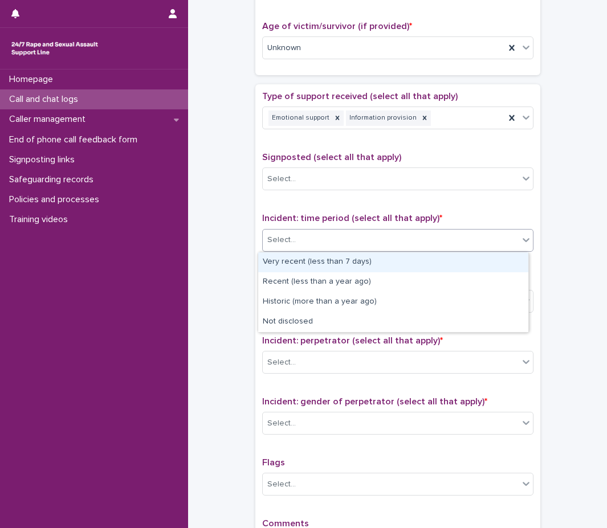
click at [365, 257] on div "Very recent (less than 7 days)" at bounding box center [393, 262] width 270 height 20
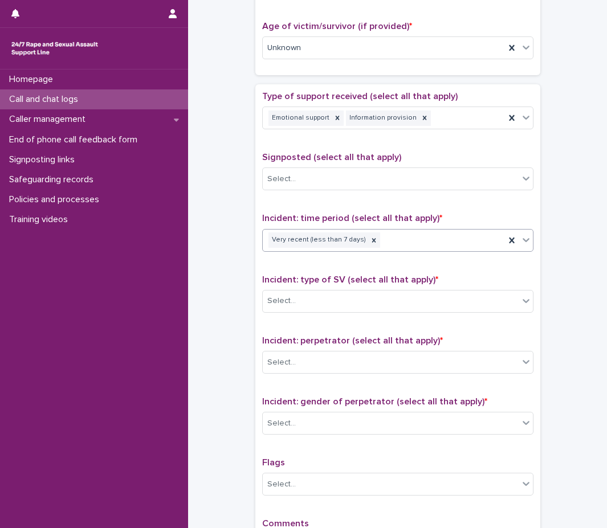
click at [520, 243] on icon at bounding box center [525, 239] width 11 height 11
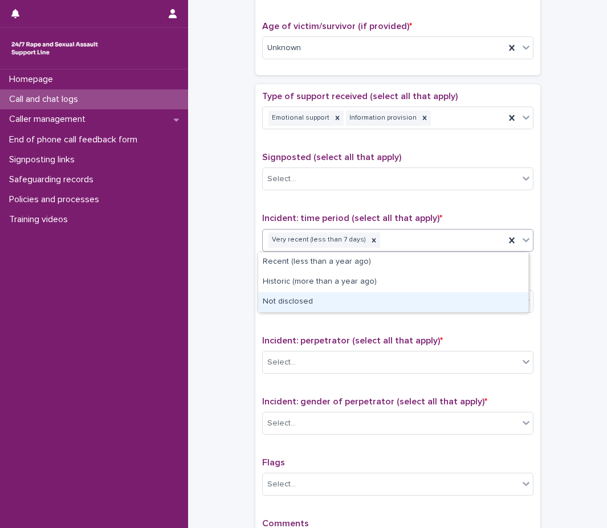
click at [449, 297] on div "Not disclosed" at bounding box center [393, 302] width 270 height 20
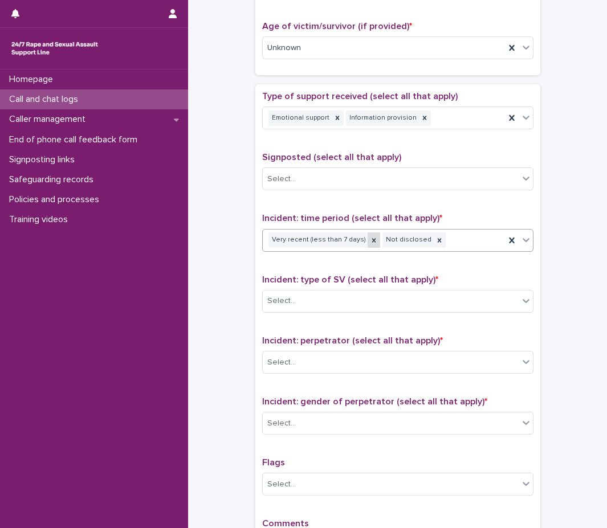
click at [367, 238] on div at bounding box center [373, 239] width 13 height 15
click at [293, 300] on div "Select..." at bounding box center [391, 301] width 256 height 19
click at [225, 304] on div "**********" at bounding box center [397, 19] width 396 height 1165
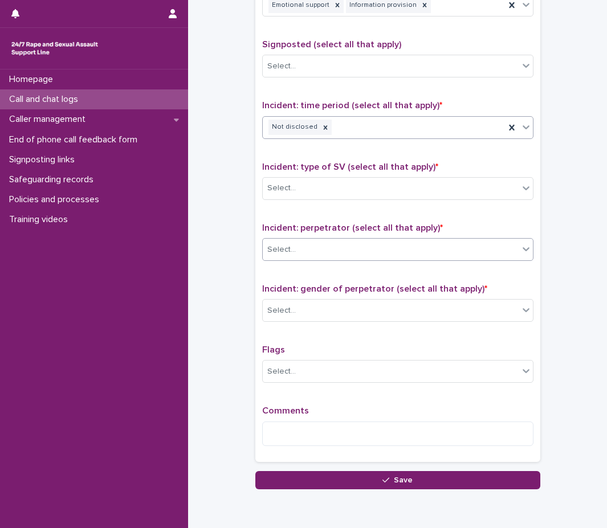
scroll to position [683, 0]
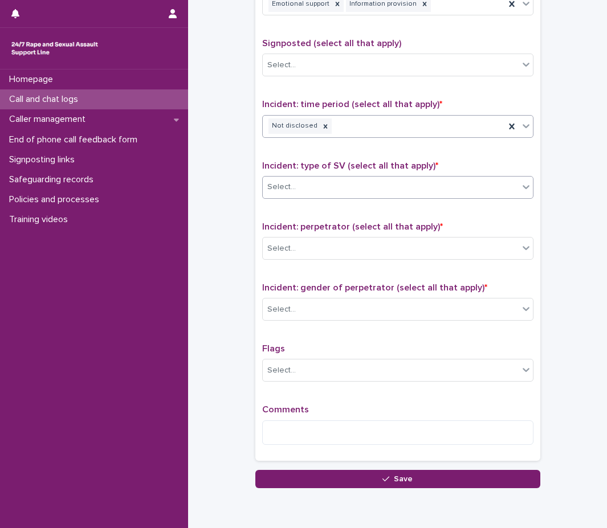
click at [441, 187] on div "Select..." at bounding box center [391, 187] width 256 height 19
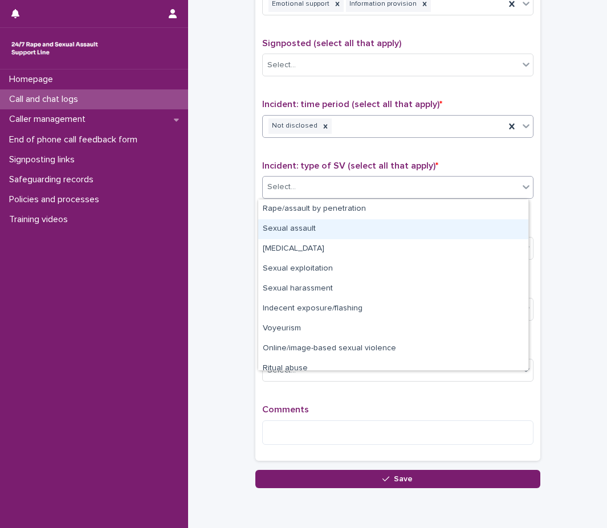
click at [365, 230] on div "Sexual assault" at bounding box center [393, 229] width 270 height 20
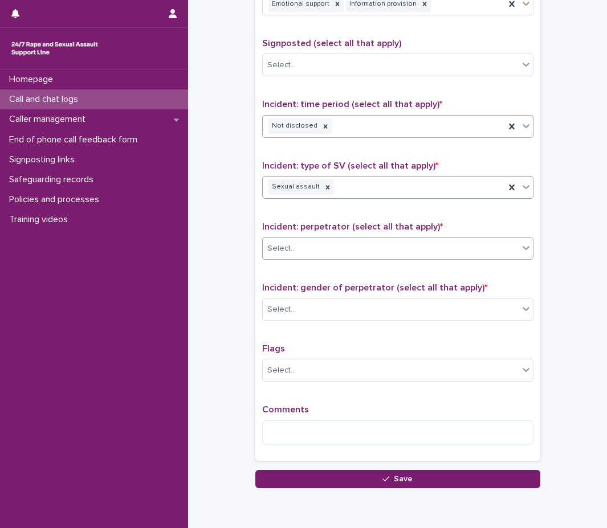
click at [350, 250] on div "Select..." at bounding box center [391, 248] width 256 height 19
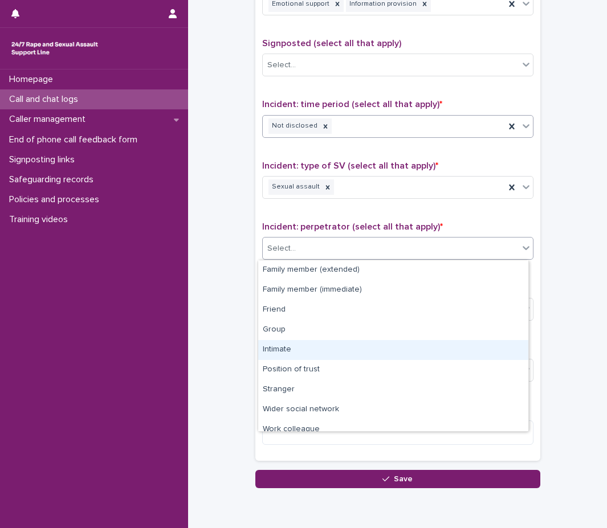
click at [316, 353] on div "Intimate" at bounding box center [393, 350] width 270 height 20
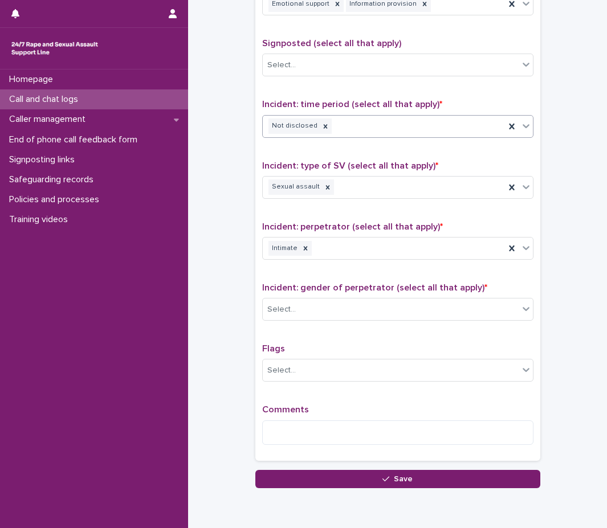
click at [306, 297] on div "Incident: gender of perpetrator (select all that apply) * Select..." at bounding box center [397, 306] width 271 height 47
click at [306, 301] on div "Select..." at bounding box center [391, 309] width 256 height 19
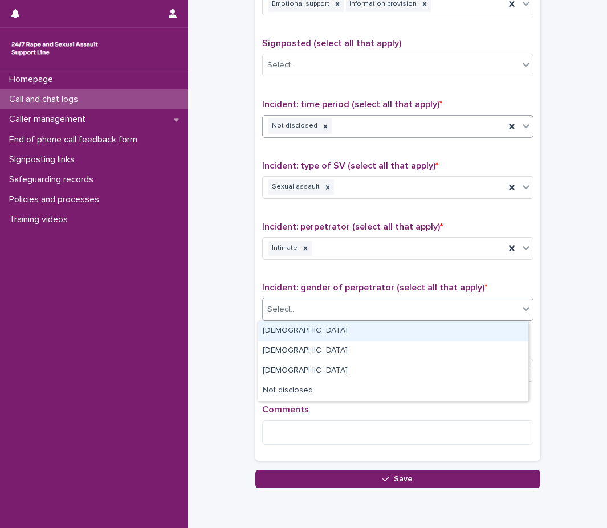
click at [298, 329] on div "[DEMOGRAPHIC_DATA]" at bounding box center [393, 331] width 270 height 20
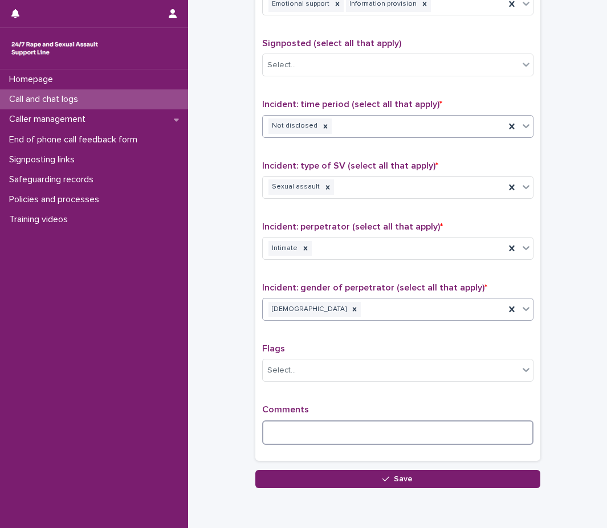
click at [279, 437] on textarea at bounding box center [397, 432] width 271 height 24
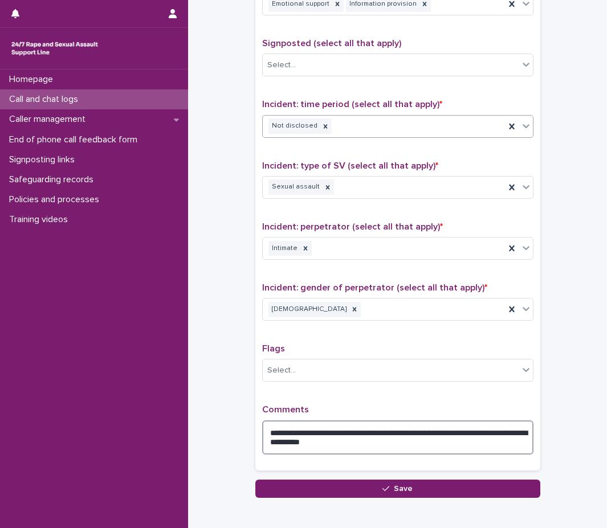
click at [505, 430] on textarea "**********" at bounding box center [397, 437] width 271 height 34
drag, startPoint x: 505, startPoint y: 430, endPoint x: 473, endPoint y: 430, distance: 31.9
click at [473, 430] on textarea "**********" at bounding box center [397, 437] width 271 height 34
click at [383, 437] on textarea "**********" at bounding box center [397, 437] width 271 height 34
click at [384, 444] on textarea "**********" at bounding box center [397, 437] width 271 height 34
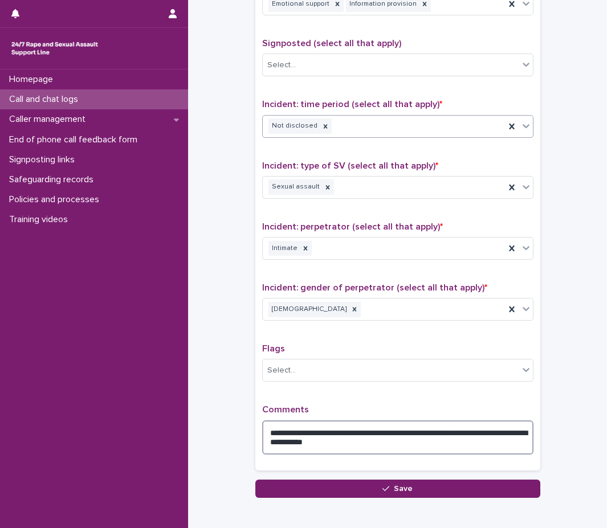
click at [270, 427] on textarea "**********" at bounding box center [397, 437] width 271 height 34
click at [395, 445] on textarea "**********" at bounding box center [397, 437] width 271 height 34
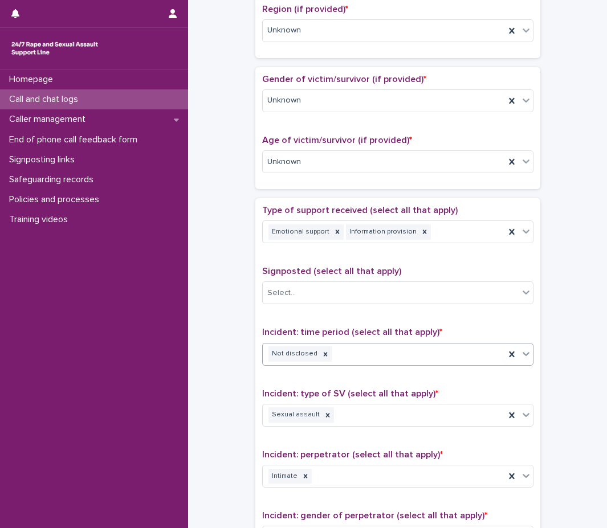
scroll to position [751, 0]
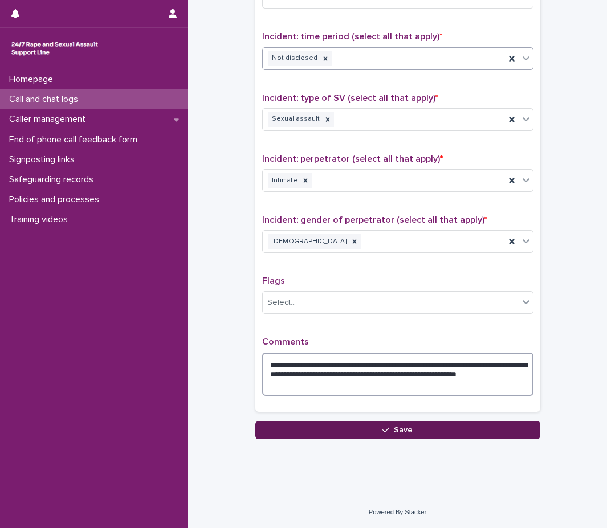
type textarea "**********"
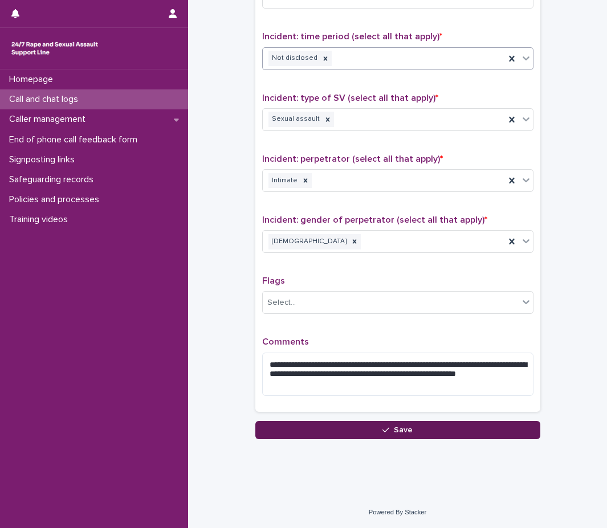
click at [433, 433] on button "Save" at bounding box center [397, 430] width 285 height 18
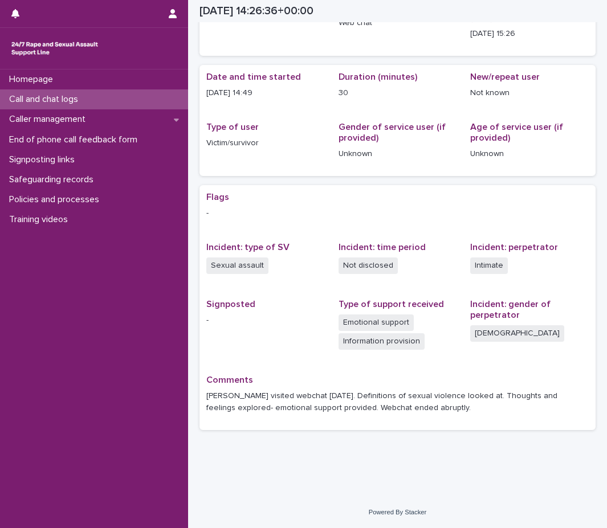
scroll to position [63, 0]
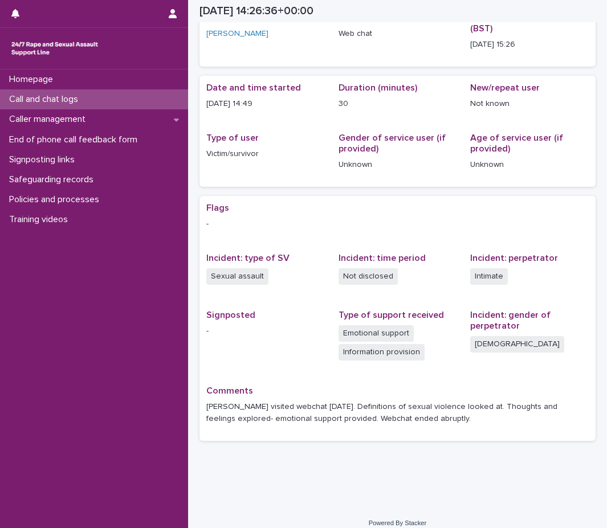
click at [74, 104] on p "Call and chat logs" at bounding box center [46, 99] width 83 height 11
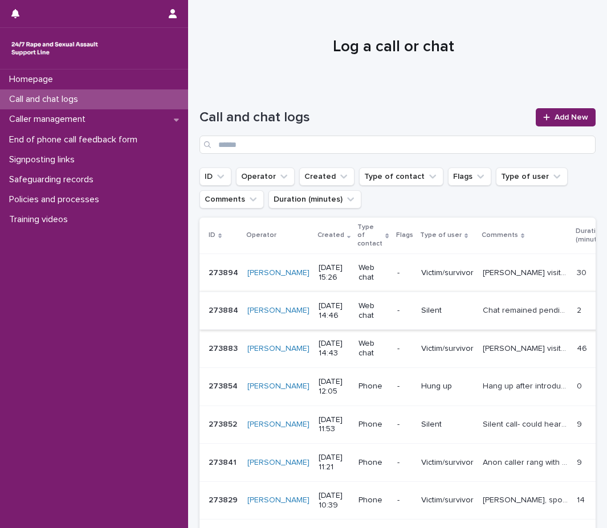
scroll to position [57, 0]
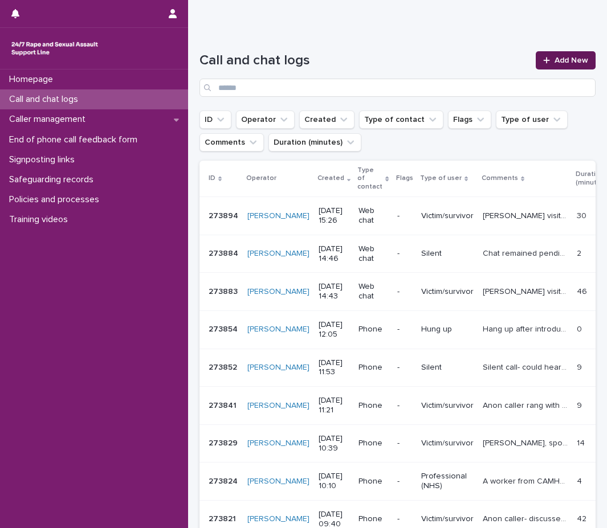
click at [562, 63] on span "Add New" at bounding box center [571, 60] width 34 height 8
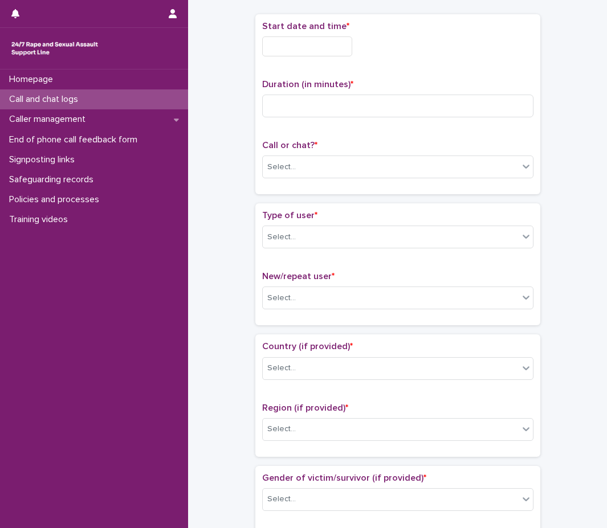
scroll to position [64, 0]
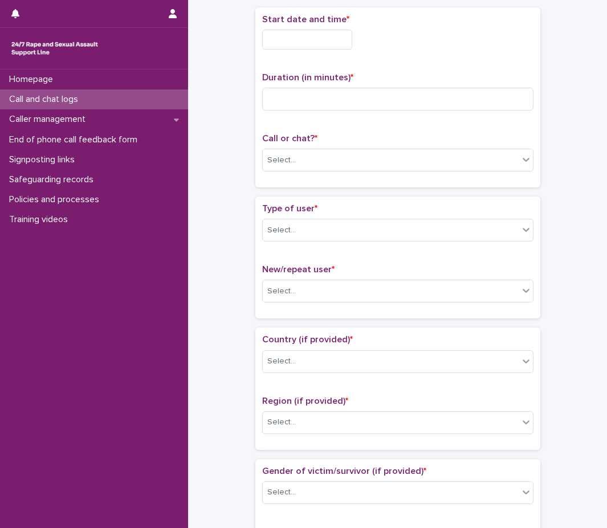
click at [320, 33] on input "text" at bounding box center [307, 40] width 90 height 20
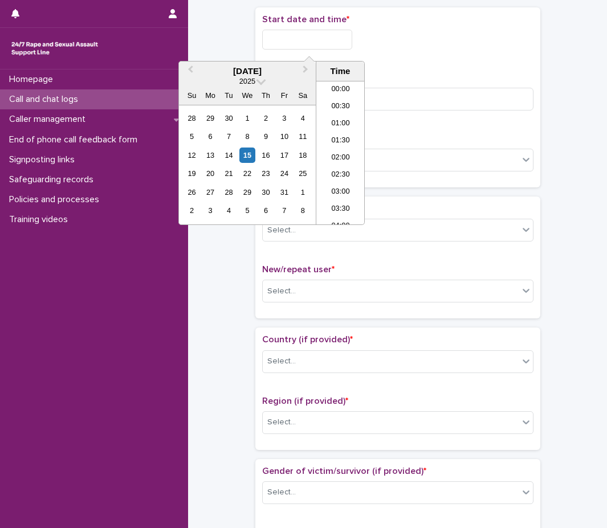
scroll to position [467, 0]
click at [345, 150] on li "15:30" at bounding box center [340, 152] width 48 height 17
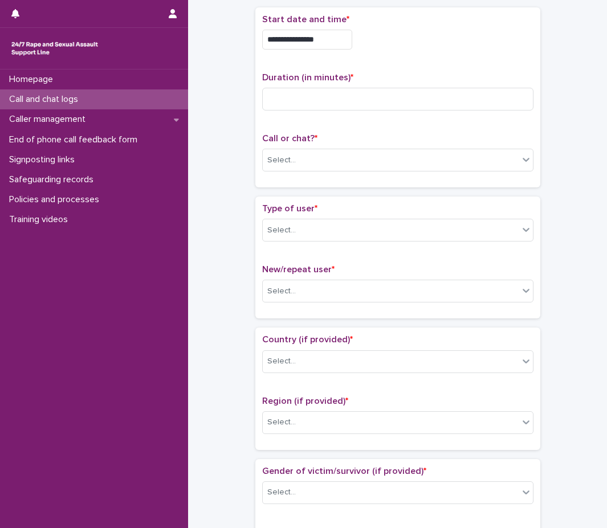
click at [334, 33] on input "**********" at bounding box center [307, 40] width 90 height 20
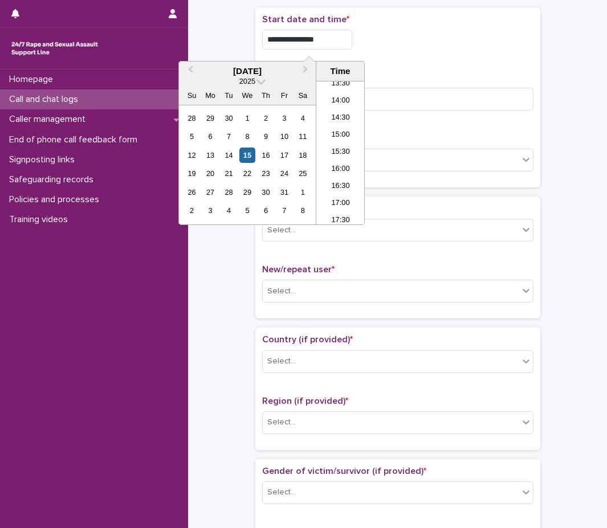
click at [331, 47] on input "**********" at bounding box center [307, 40] width 90 height 20
type input "**********"
click at [459, 21] on p "Start date and time *" at bounding box center [397, 19] width 271 height 11
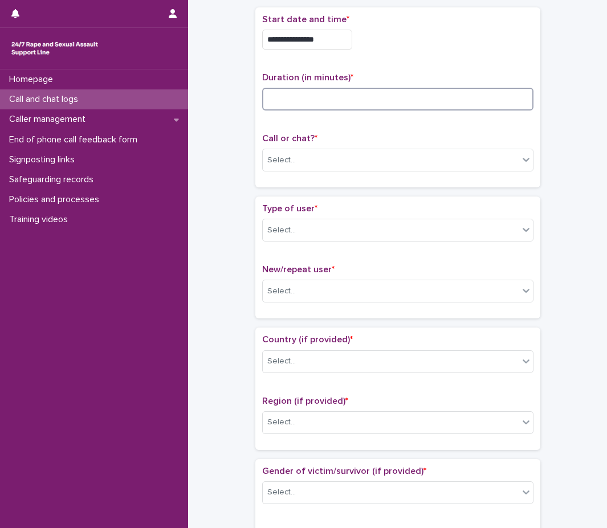
click at [288, 108] on input at bounding box center [397, 99] width 271 height 23
type input "*"
click at [324, 161] on div "Select..." at bounding box center [391, 160] width 256 height 19
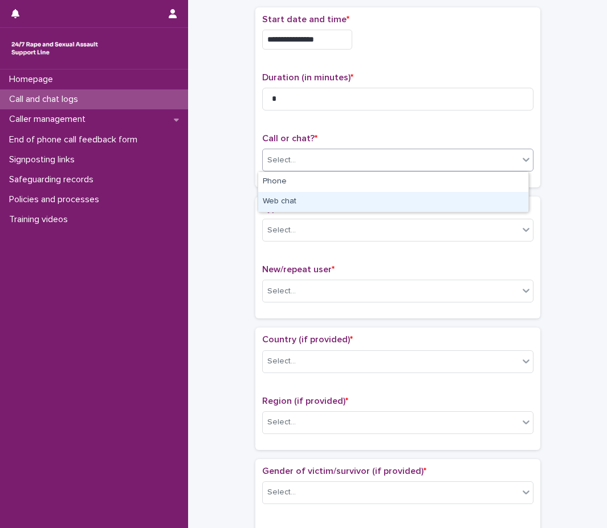
click at [279, 201] on div "Web chat" at bounding box center [393, 202] width 270 height 20
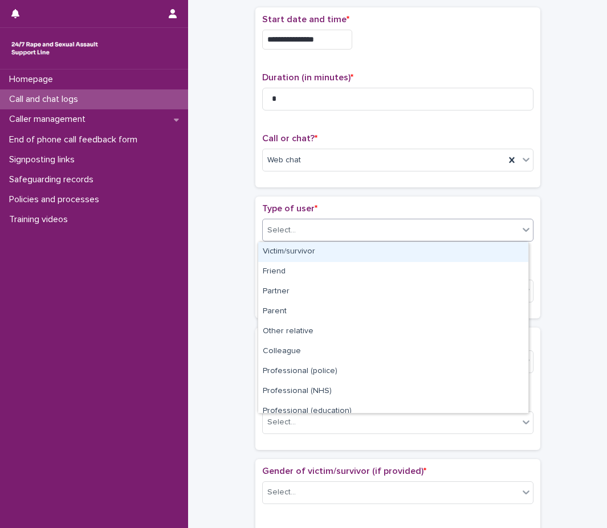
click at [378, 223] on div "Select..." at bounding box center [391, 230] width 256 height 19
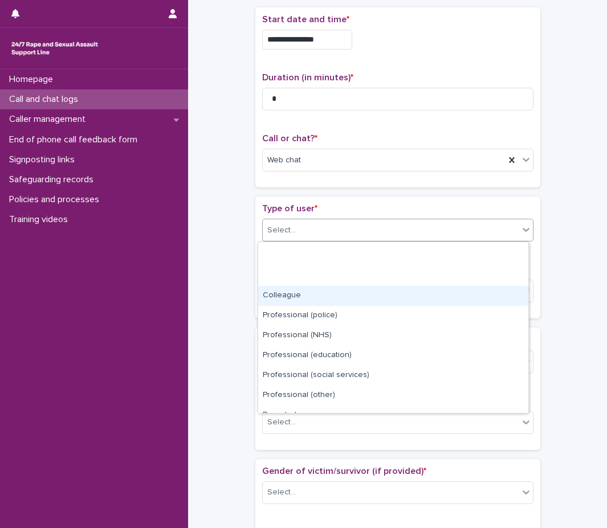
scroll to position [128, 0]
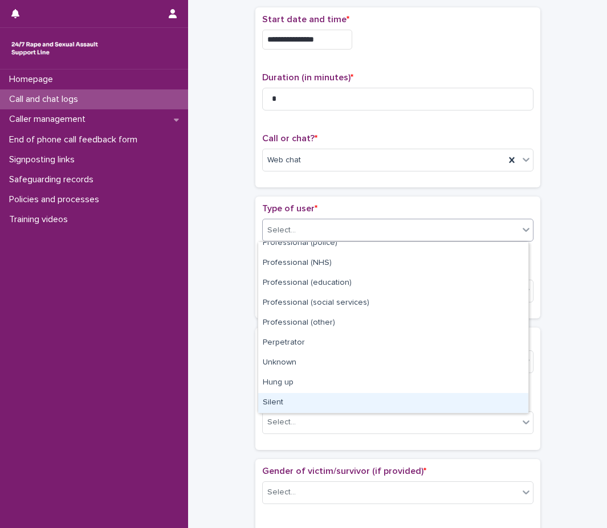
click at [306, 398] on div "Silent" at bounding box center [393, 403] width 270 height 20
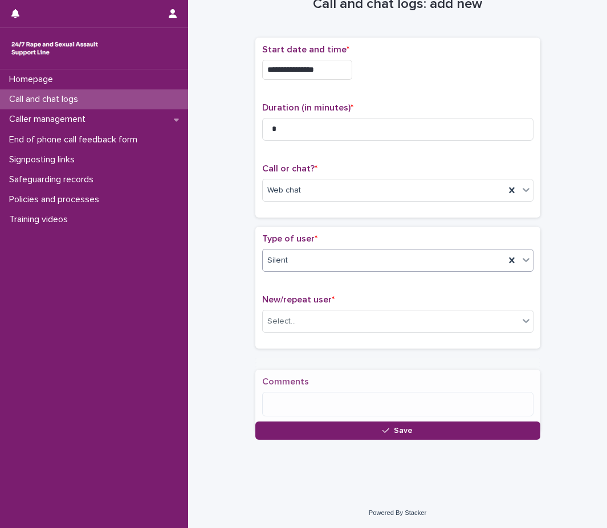
scroll to position [41, 0]
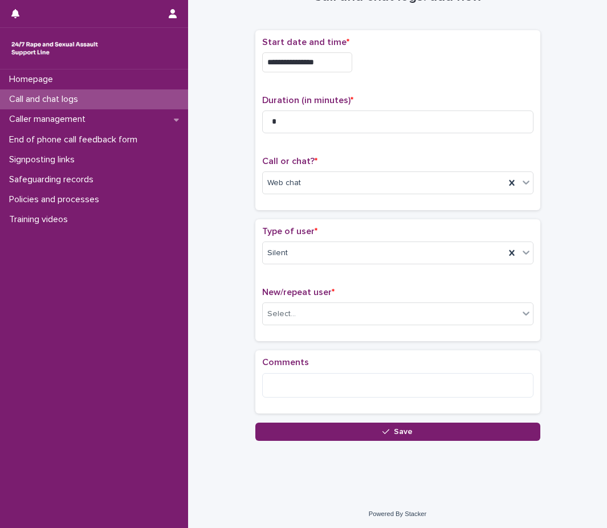
click at [329, 326] on div "New/repeat user * Select..." at bounding box center [397, 310] width 271 height 47
click at [331, 305] on div "Select..." at bounding box center [391, 314] width 256 height 19
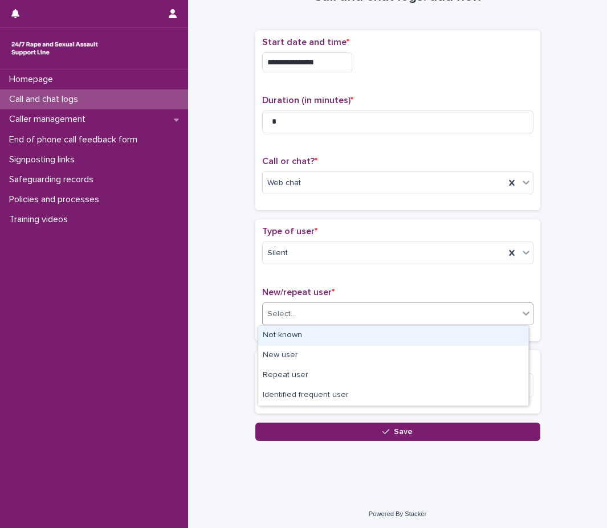
drag, startPoint x: 310, startPoint y: 348, endPoint x: 315, endPoint y: 339, distance: 10.2
click at [315, 339] on div "Not known" at bounding box center [393, 336] width 270 height 20
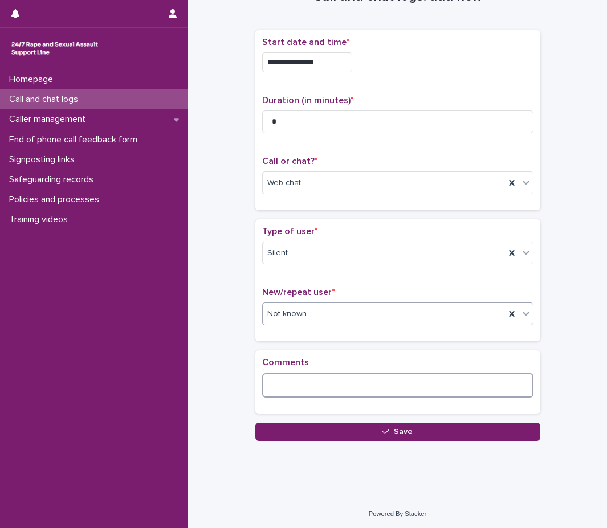
click at [309, 384] on textarea at bounding box center [397, 385] width 271 height 24
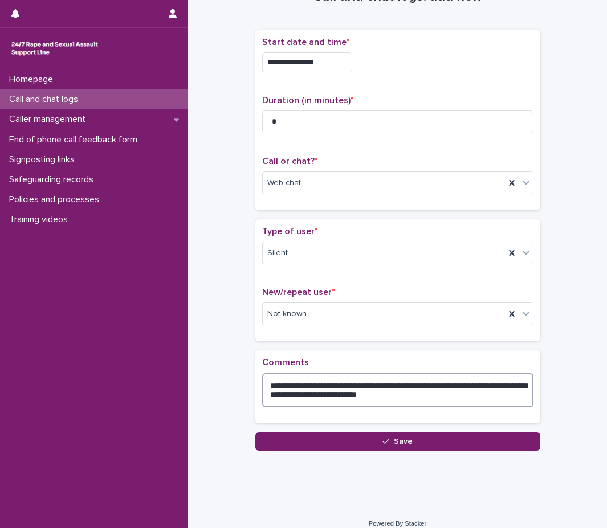
click at [388, 398] on textarea "**********" at bounding box center [397, 390] width 271 height 34
click at [464, 396] on textarea "**********" at bounding box center [397, 390] width 271 height 34
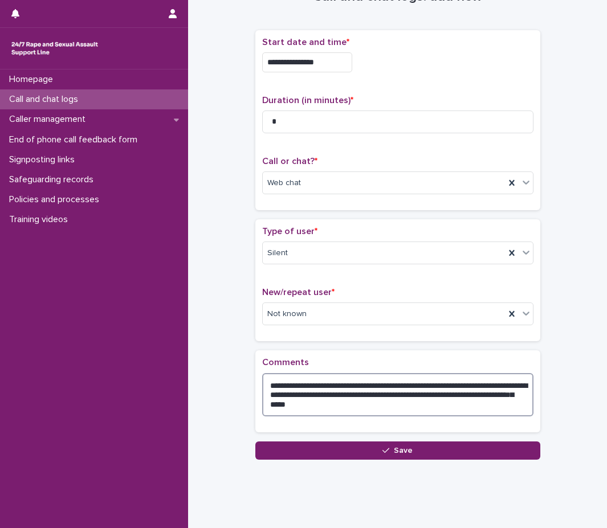
click at [428, 407] on textarea "**********" at bounding box center [397, 394] width 271 height 43
click at [311, 381] on textarea "**********" at bounding box center [397, 394] width 271 height 43
click at [328, 381] on textarea "**********" at bounding box center [397, 394] width 271 height 43
click at [403, 391] on textarea "**********" at bounding box center [397, 394] width 271 height 43
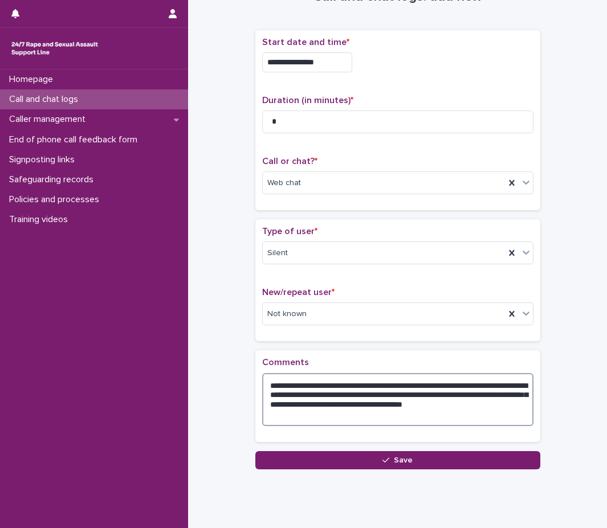
click at [310, 402] on textarea "**********" at bounding box center [397, 399] width 271 height 53
click at [469, 419] on textarea "**********" at bounding box center [397, 399] width 271 height 53
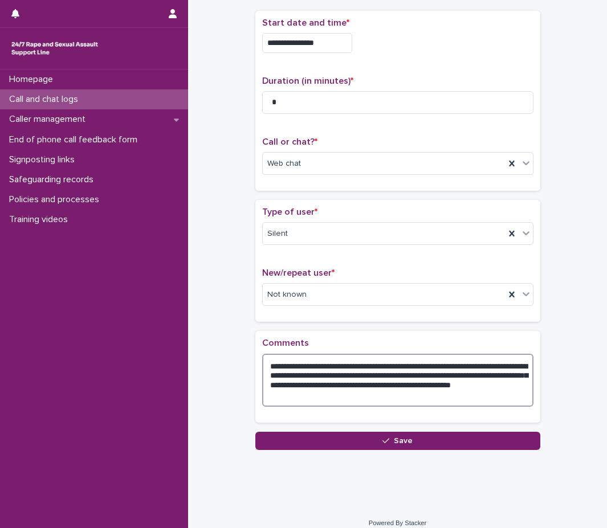
scroll to position [71, 0]
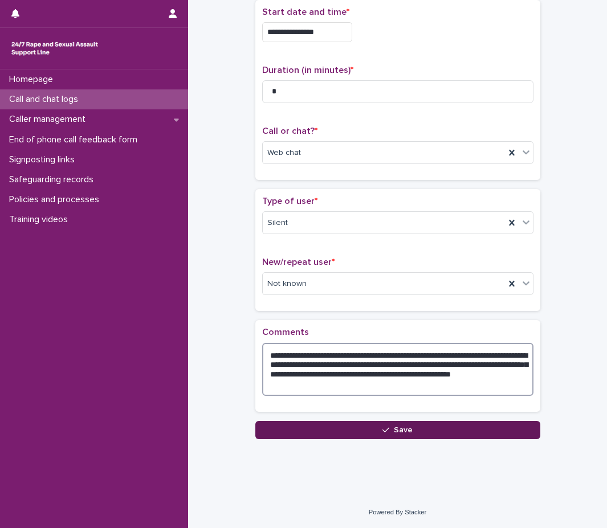
type textarea "**********"
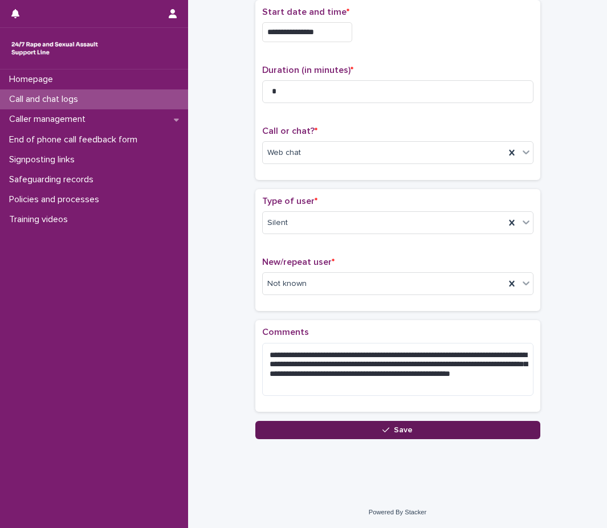
click at [473, 427] on button "Save" at bounding box center [397, 430] width 285 height 18
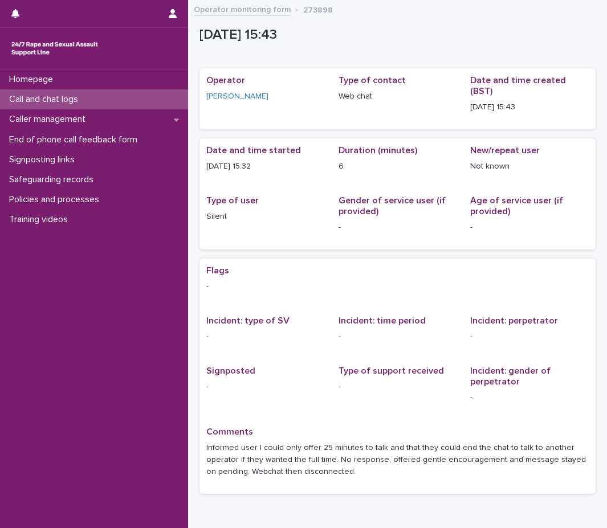
click at [134, 91] on div "Call and chat logs" at bounding box center [94, 99] width 188 height 20
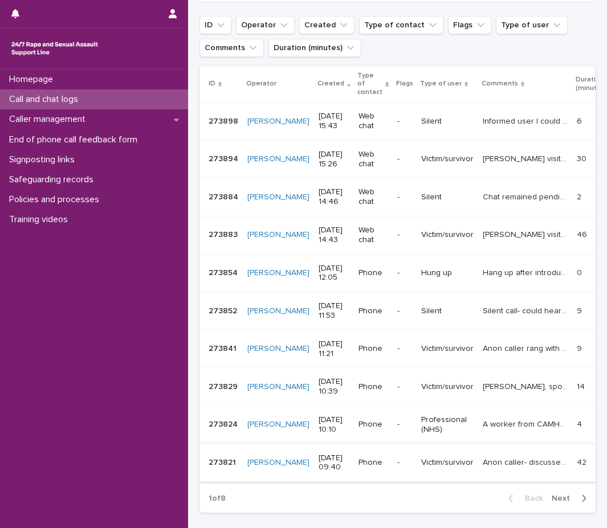
scroll to position [171, 0]
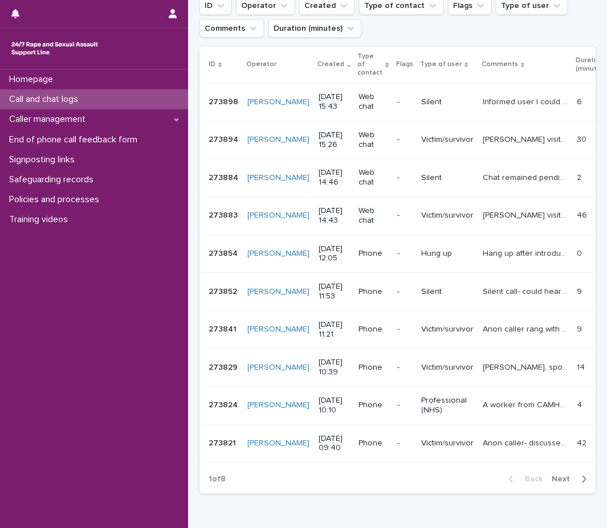
click at [556, 475] on span "Next" at bounding box center [563, 479] width 25 height 8
